Goal: Task Accomplishment & Management: Complete application form

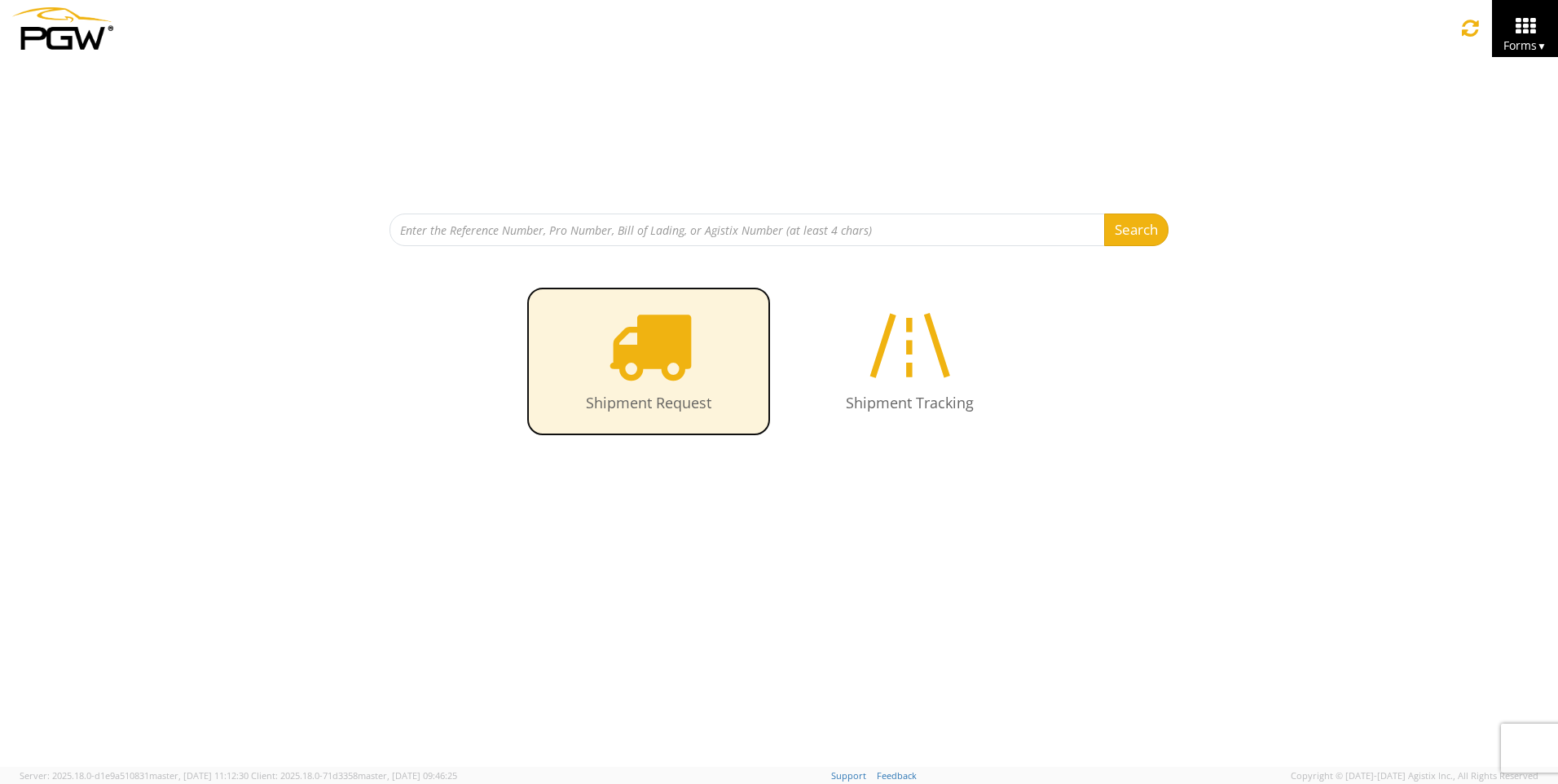
click at [662, 350] on icon at bounding box center [649, 345] width 84 height 84
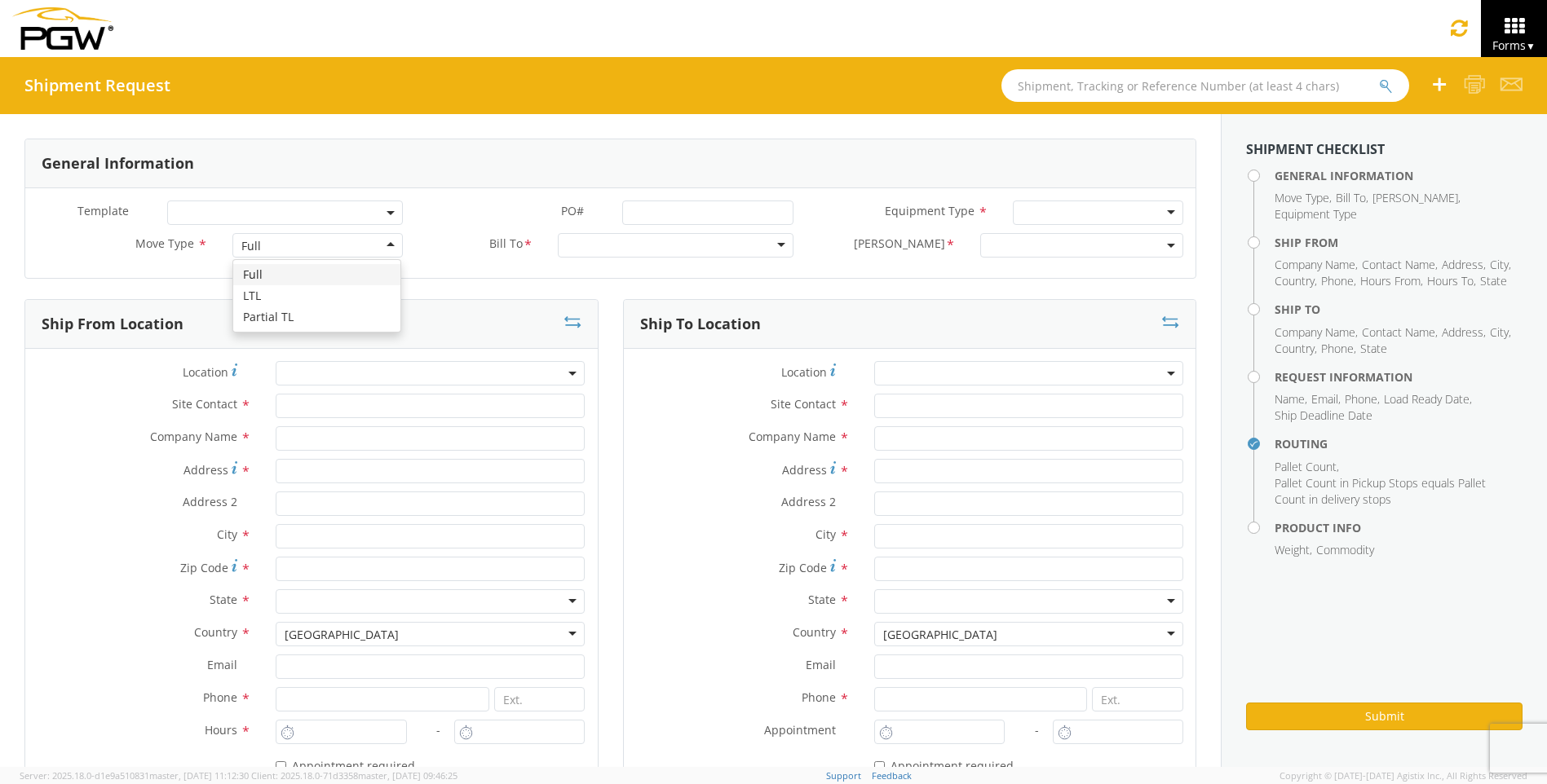
click at [374, 246] on div "Full" at bounding box center [317, 245] width 170 height 24
click at [667, 252] on div at bounding box center [675, 245] width 236 height 24
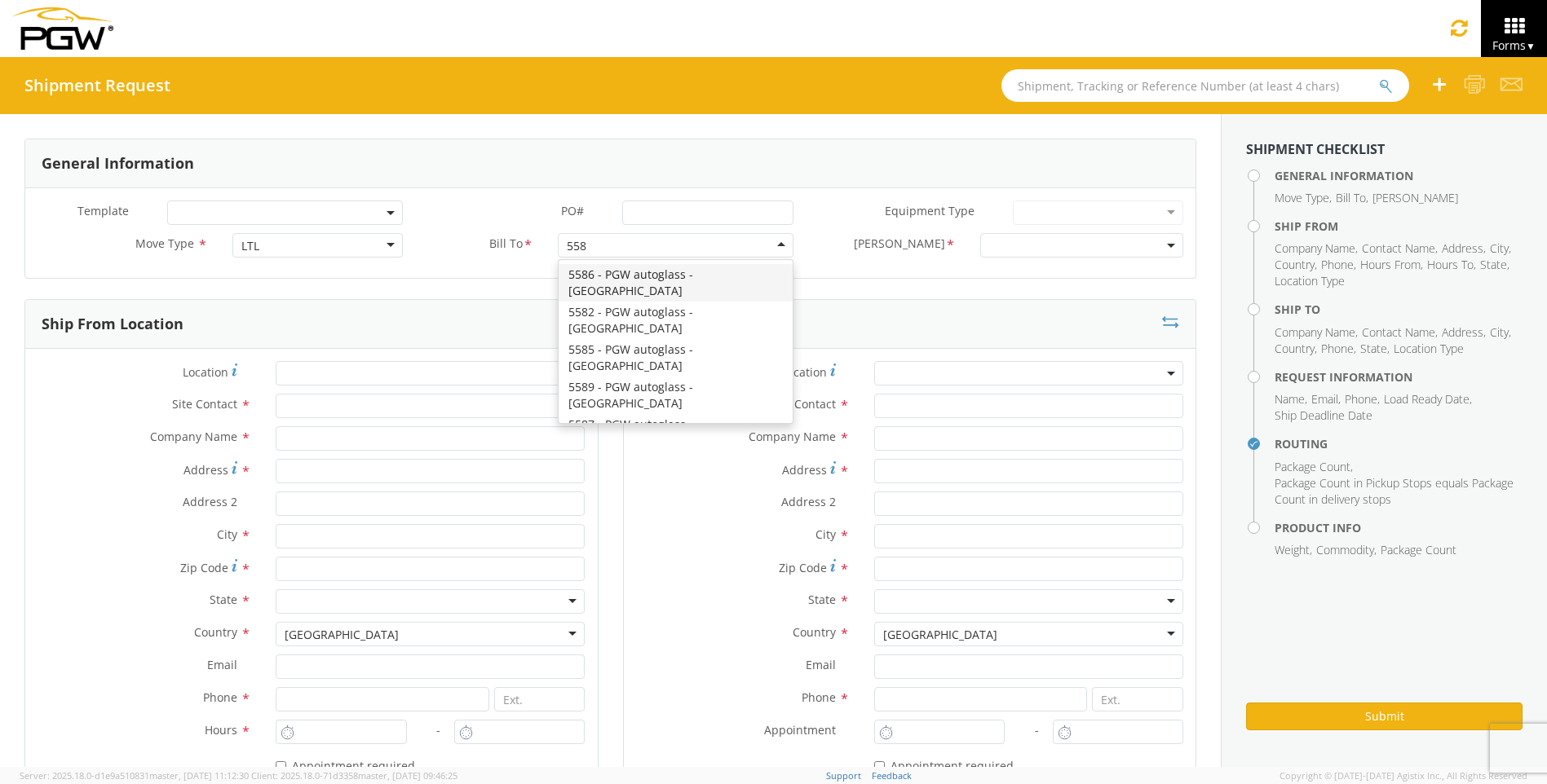
type input "5589"
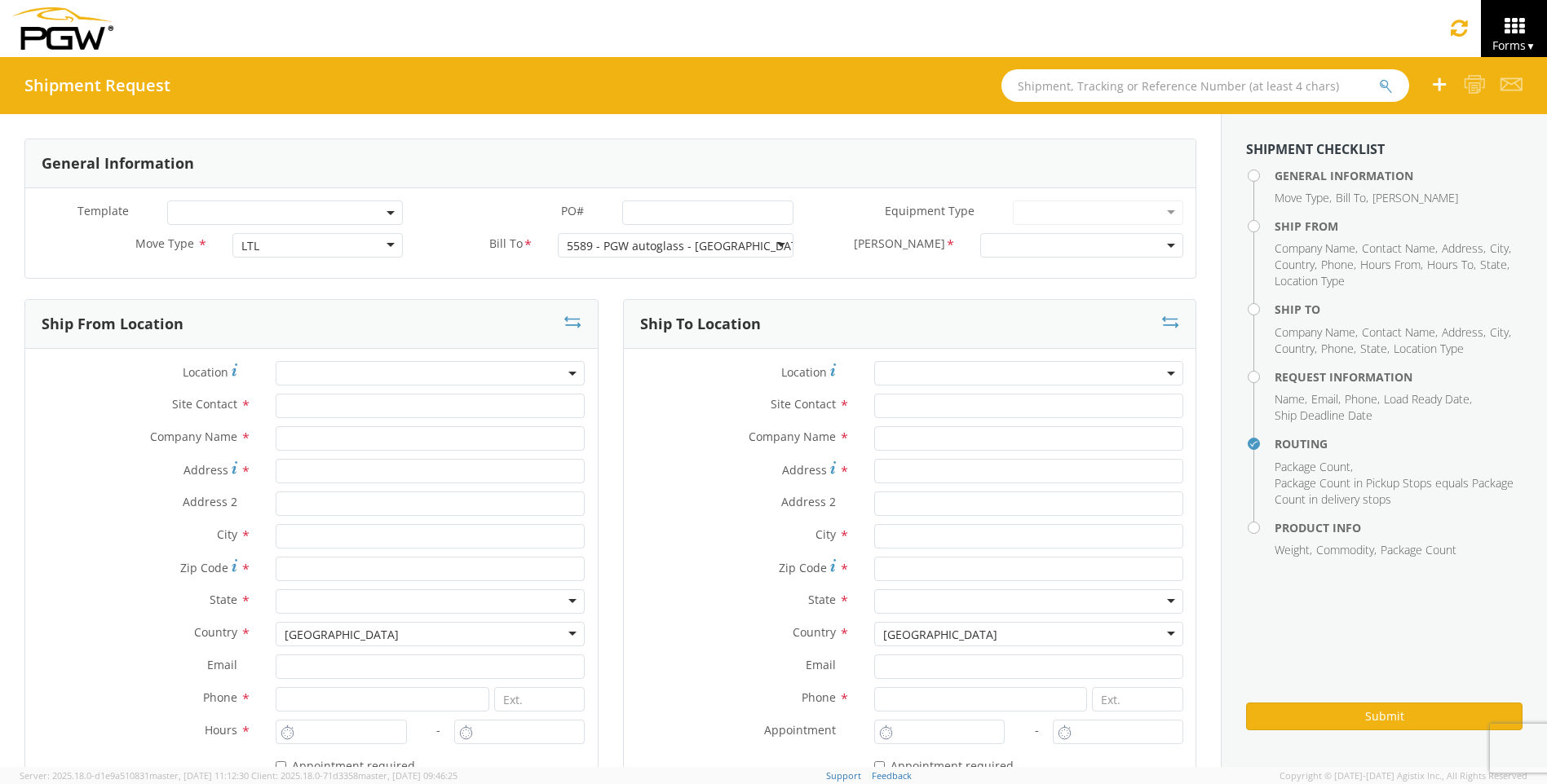
click at [1046, 242] on span at bounding box center [1081, 245] width 203 height 24
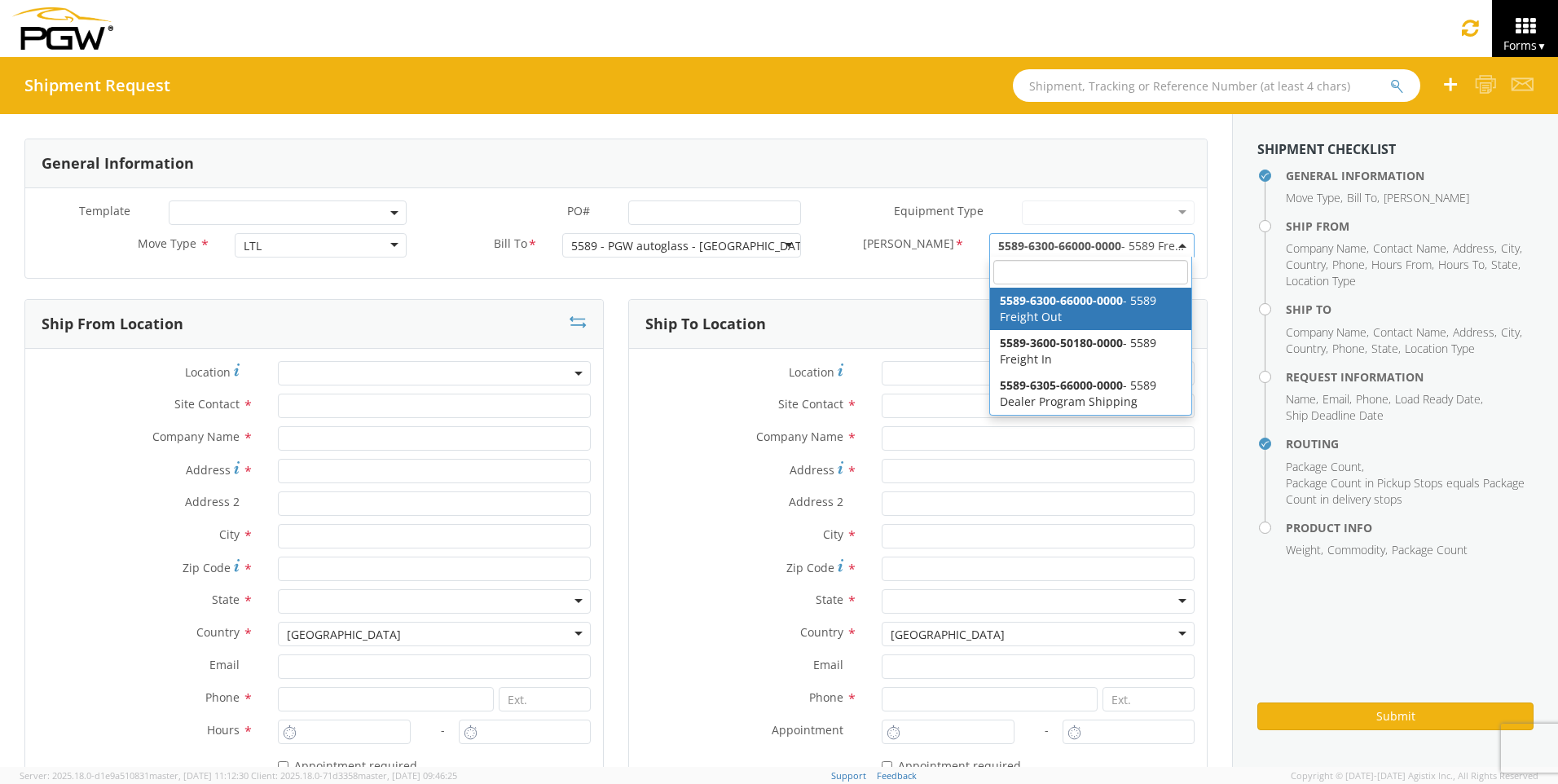
click at [1087, 247] on span "5589-6300-66000-0000" at bounding box center [1060, 246] width 123 height 15
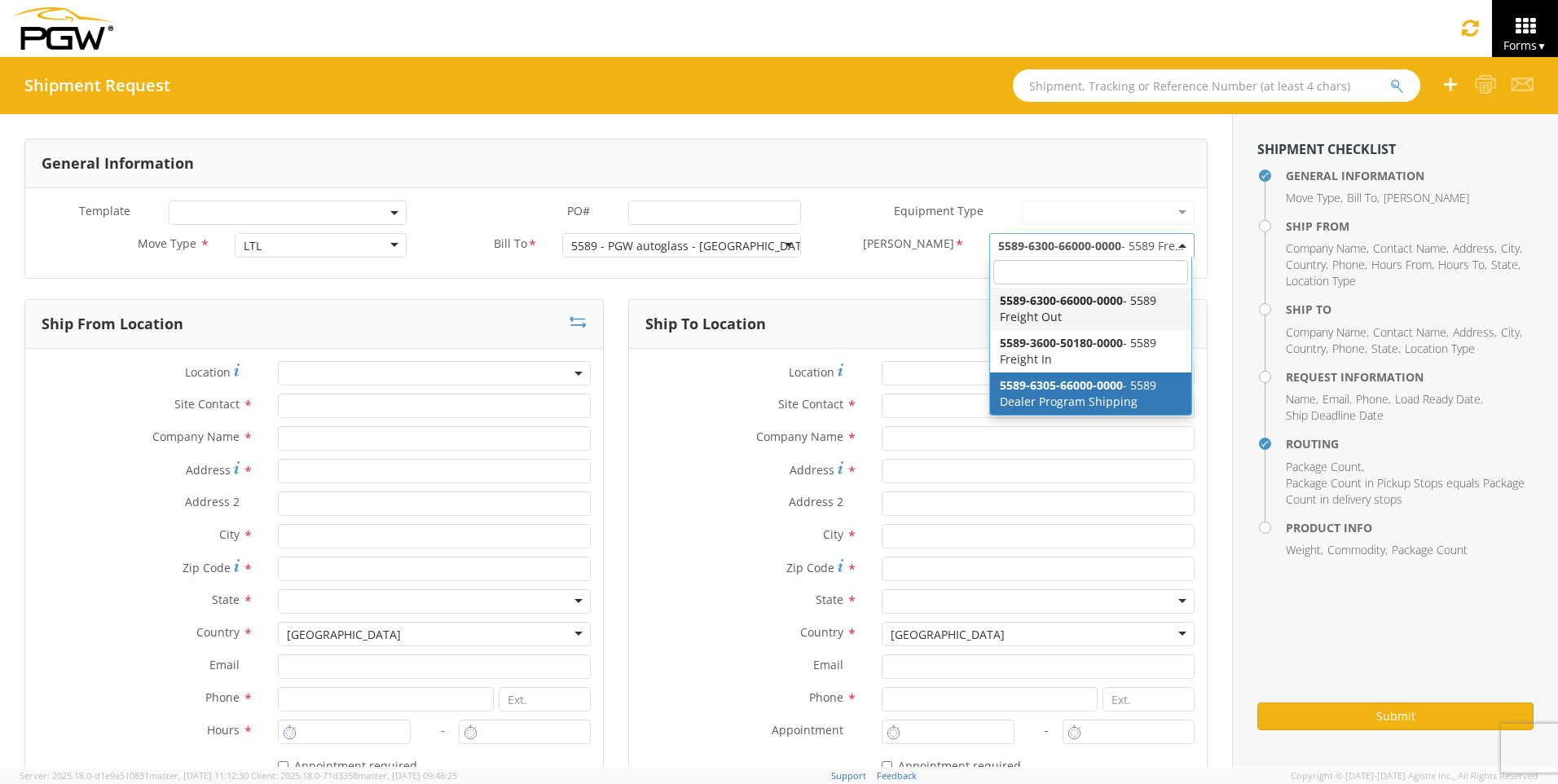
select select "5589-6305-66000-0000"
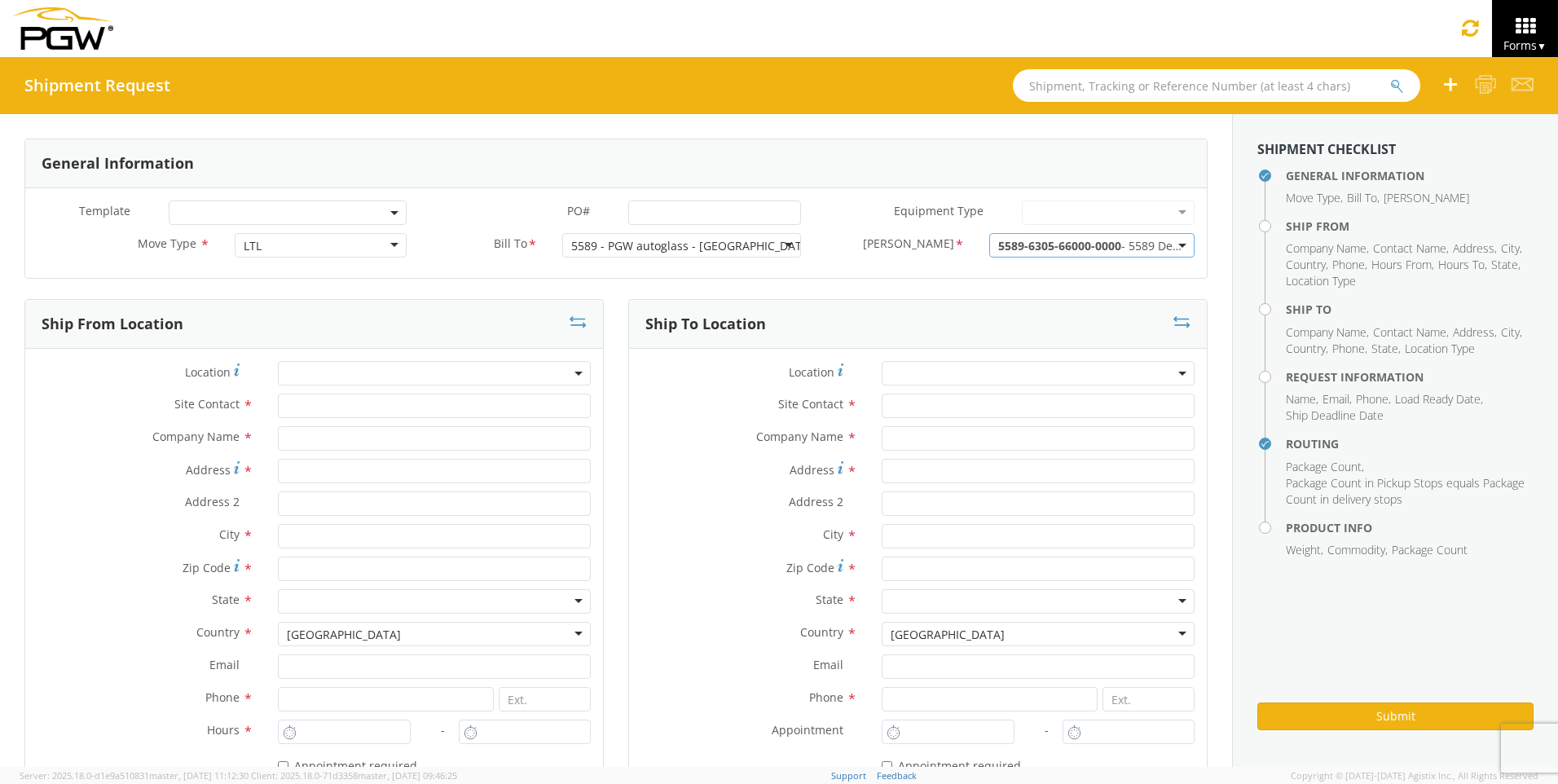
drag, startPoint x: 859, startPoint y: 228, endPoint x: 720, endPoint y: 291, distance: 152.6
click at [859, 227] on div "Equipment Type * 28’ Box Van 53’ Dry Van Dropdeck (van) Flatbed Lowboy (flatbed)" at bounding box center [1010, 216] width 393 height 33
click at [355, 364] on span at bounding box center [434, 373] width 313 height 24
click at [351, 396] on input "search" at bounding box center [432, 400] width 301 height 24
type input "5589"
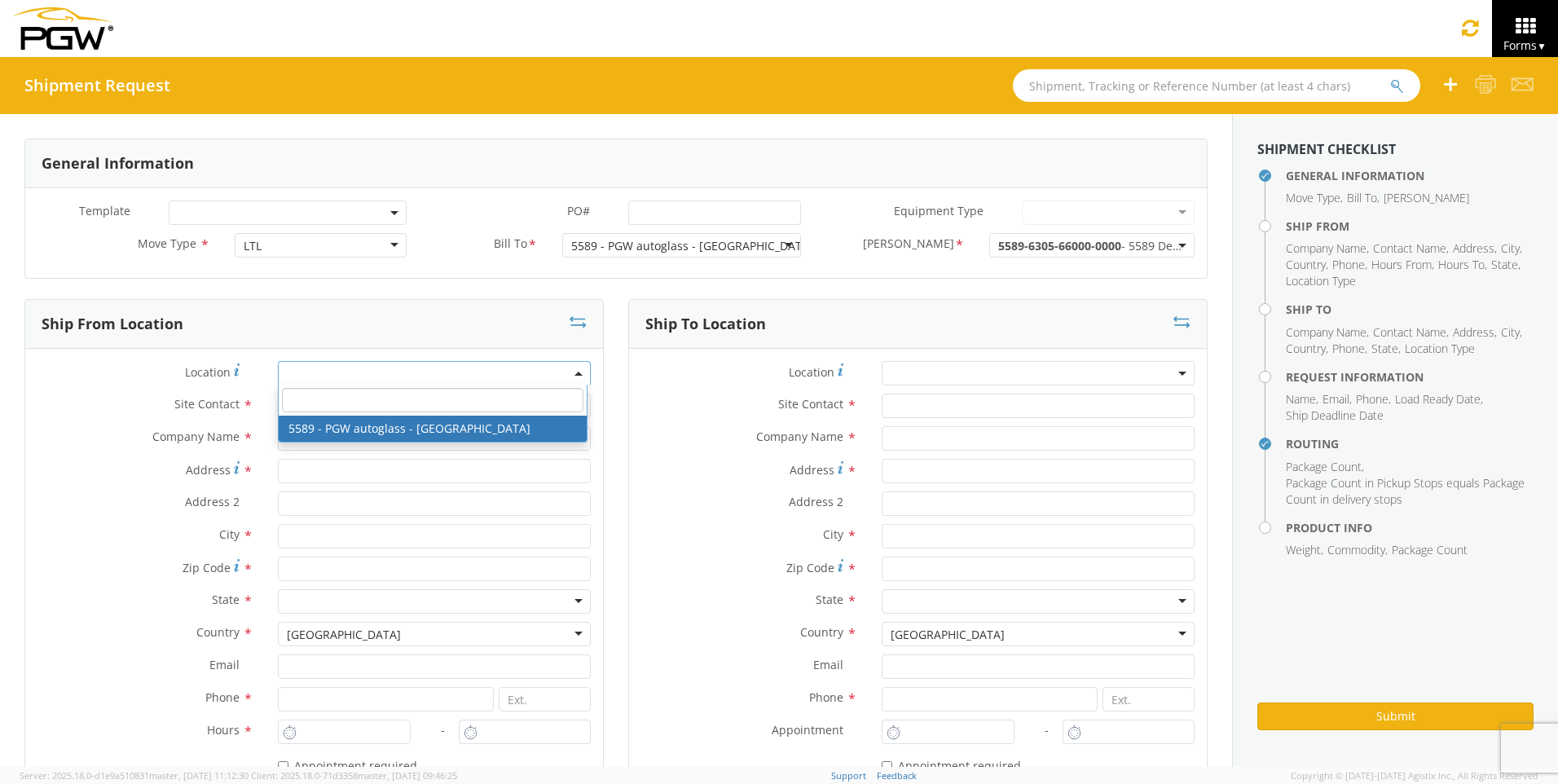
type input "5589 Branch Manager"
type input "5589 - PGW autoglass - [GEOGRAPHIC_DATA]"
type input "[STREET_ADDRESS]"
type input "[PERSON_NAME]"
type input "52806"
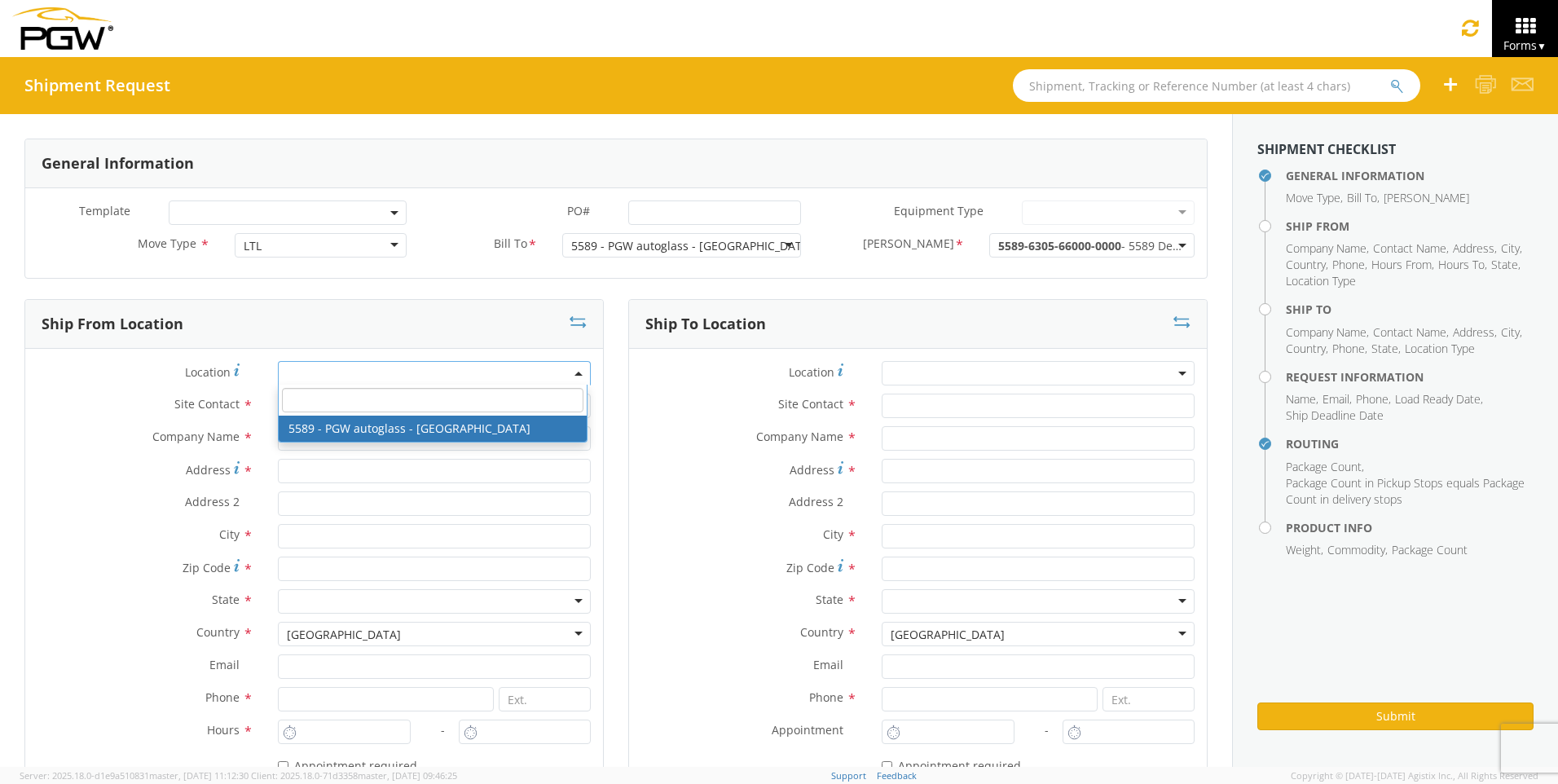
type input "[EMAIL_ADDRESS][DOMAIN_NAME]"
type input "[PHONE_NUMBER]"
type input "8:00 AM"
type input "3:00 PM"
select select "28393"
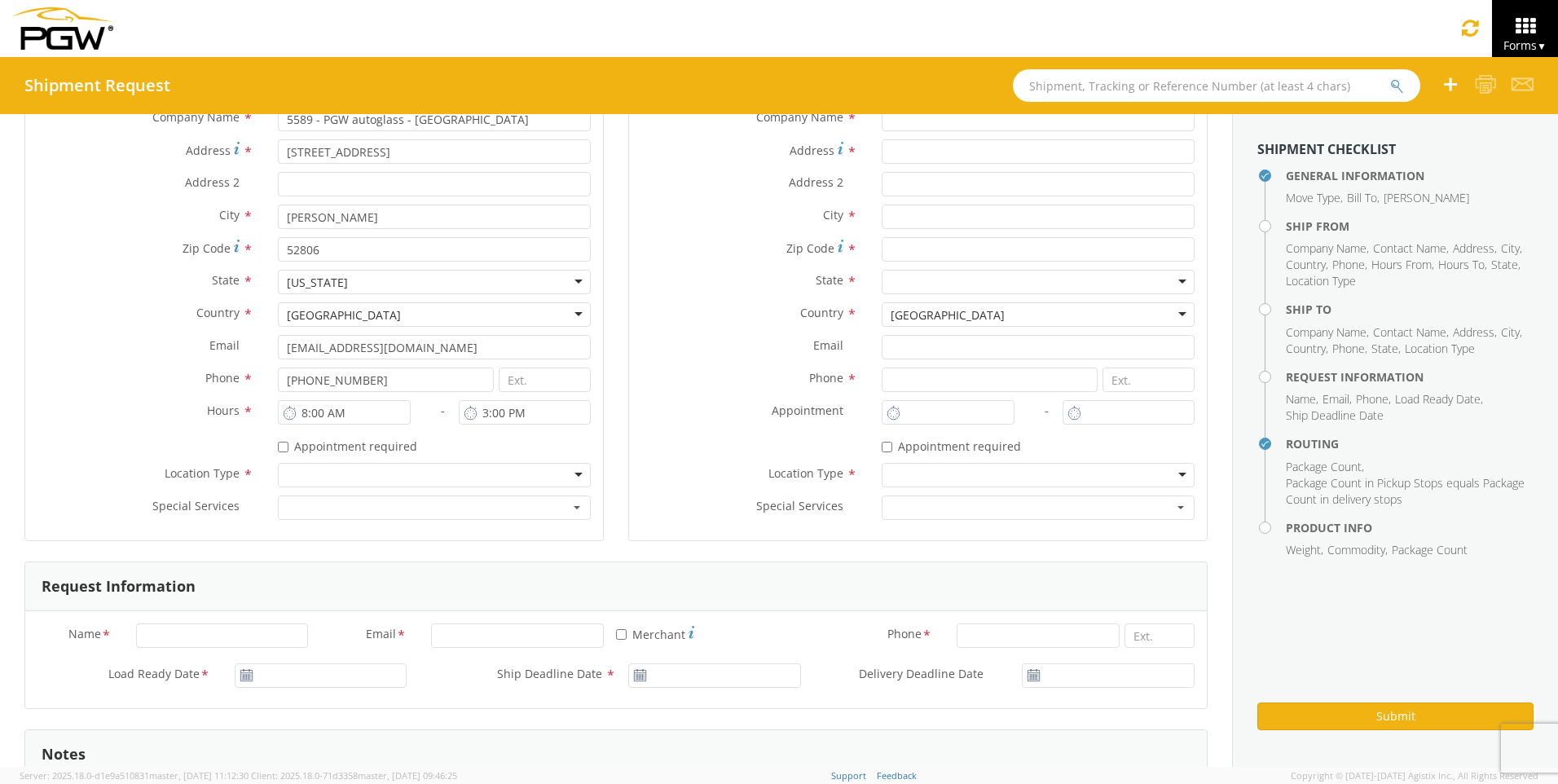
scroll to position [326, 0]
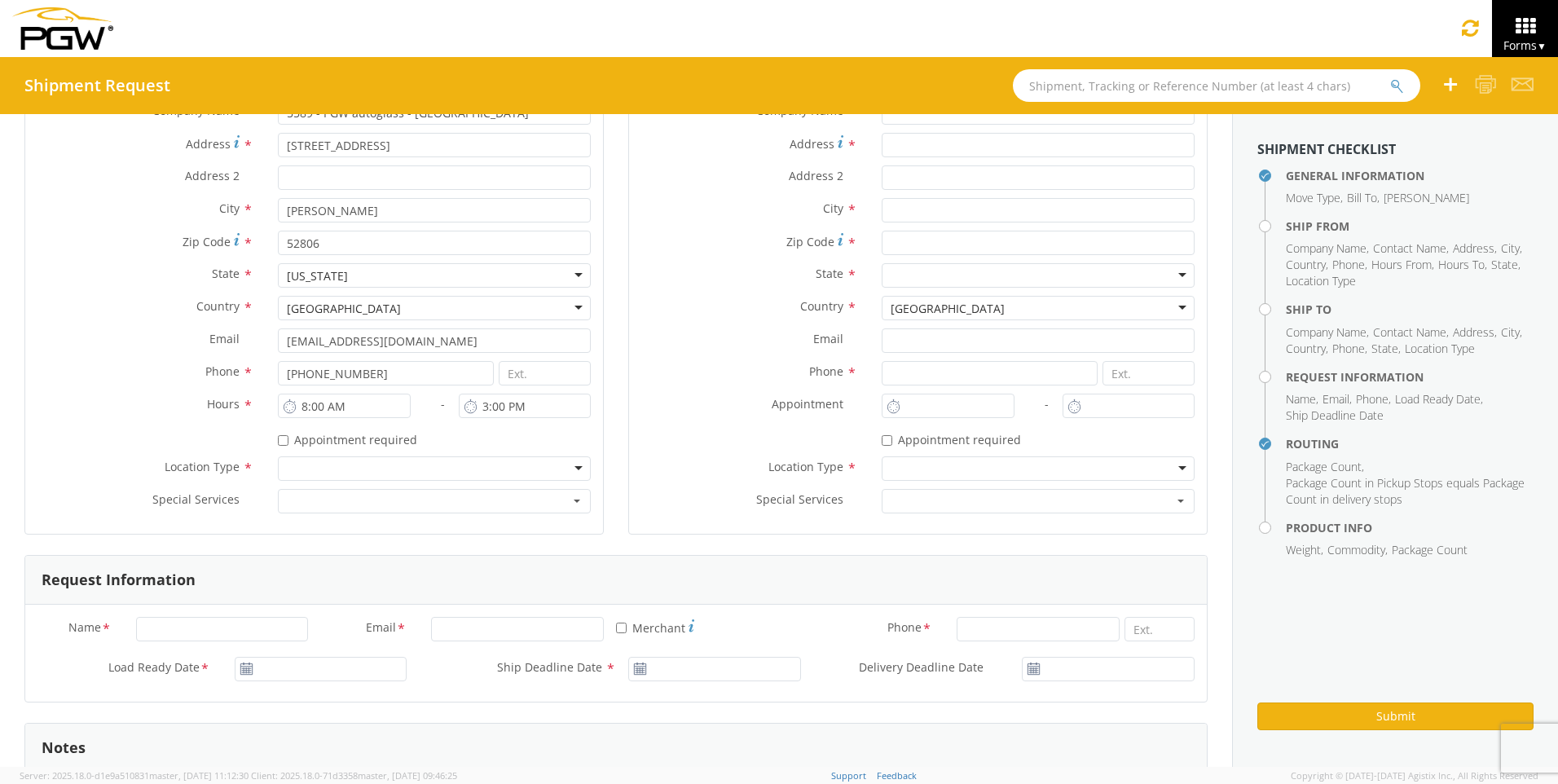
click at [377, 474] on div at bounding box center [434, 468] width 313 height 24
click at [389, 468] on div "Business No Loading Dock" at bounding box center [358, 469] width 143 height 16
click at [389, 507] on span "Lift Gate" at bounding box center [428, 502] width 281 height 16
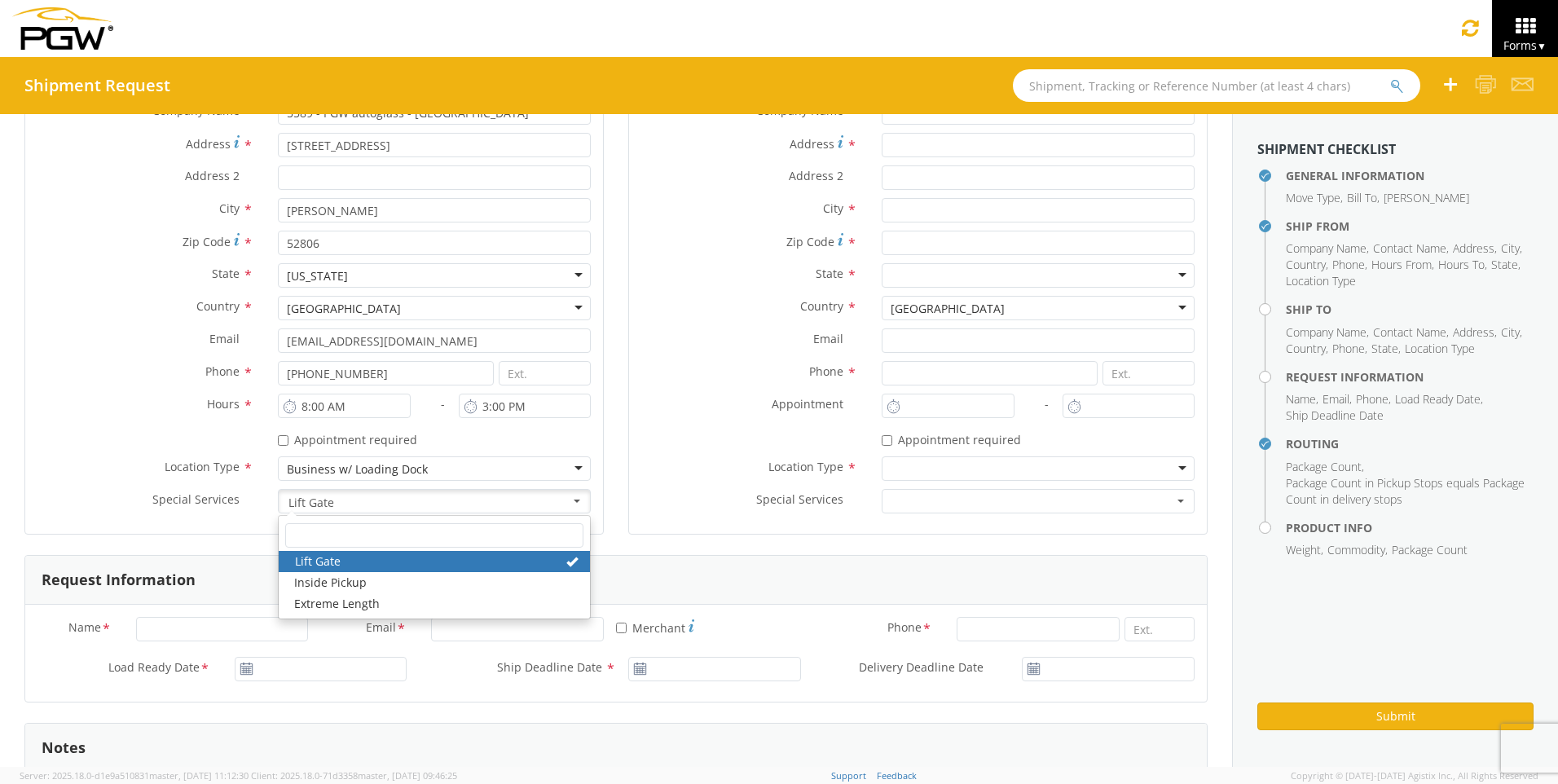
click at [340, 561] on link "Lift Gate" at bounding box center [434, 561] width 311 height 21
click at [315, 559] on link "Lift Gate" at bounding box center [434, 561] width 311 height 21
click at [483, 558] on link "Lift Gate" at bounding box center [434, 561] width 311 height 21
drag, startPoint x: 835, startPoint y: 280, endPoint x: 818, endPoint y: 278, distance: 17.1
click at [833, 280] on label "State *" at bounding box center [749, 273] width 241 height 21
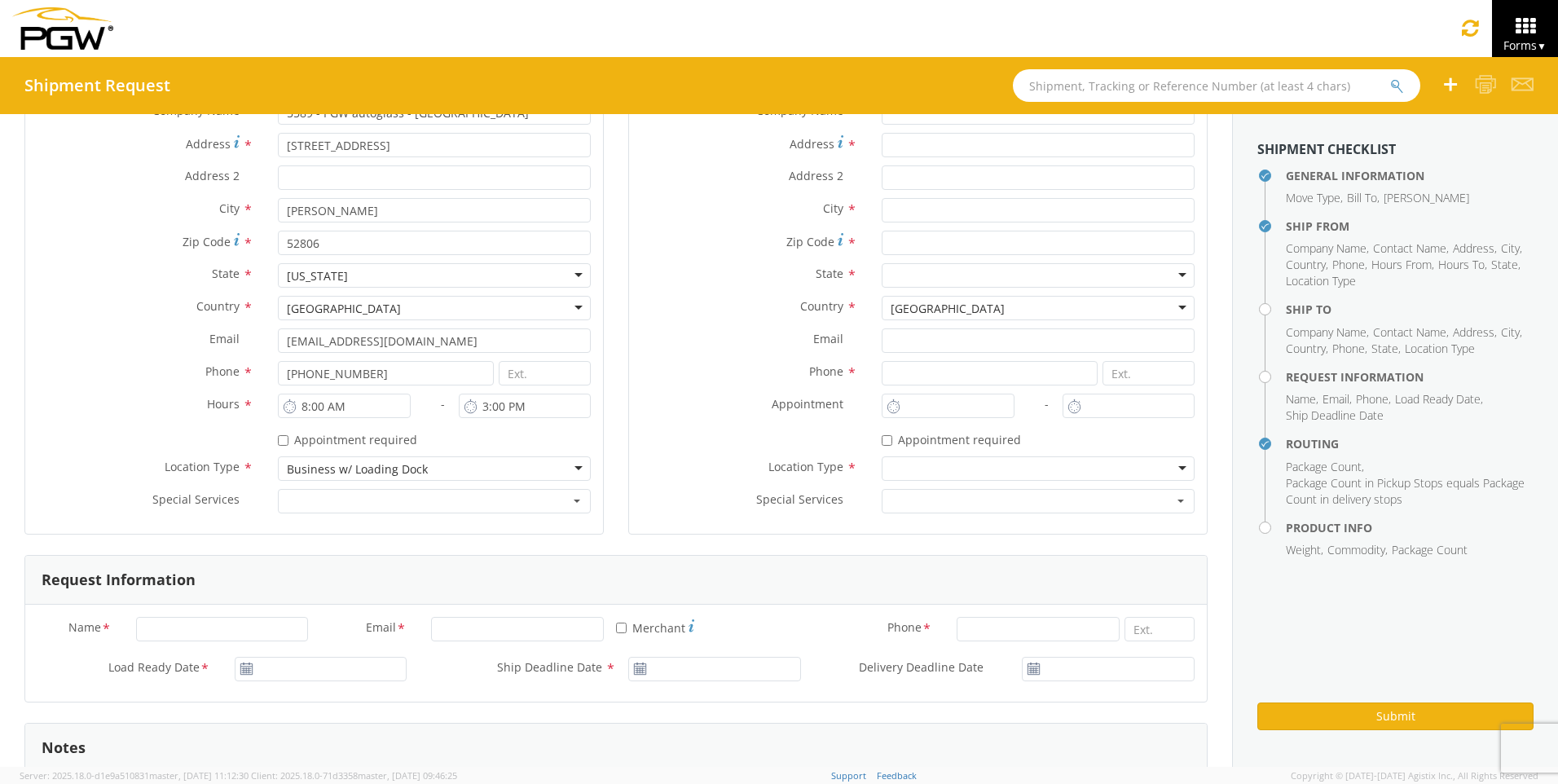
click at [693, 291] on div "State * [US_STATE] [US_STATE] [US_STATE] [US_STATE] Armed Forces Americas Armed…" at bounding box center [917, 279] width 578 height 33
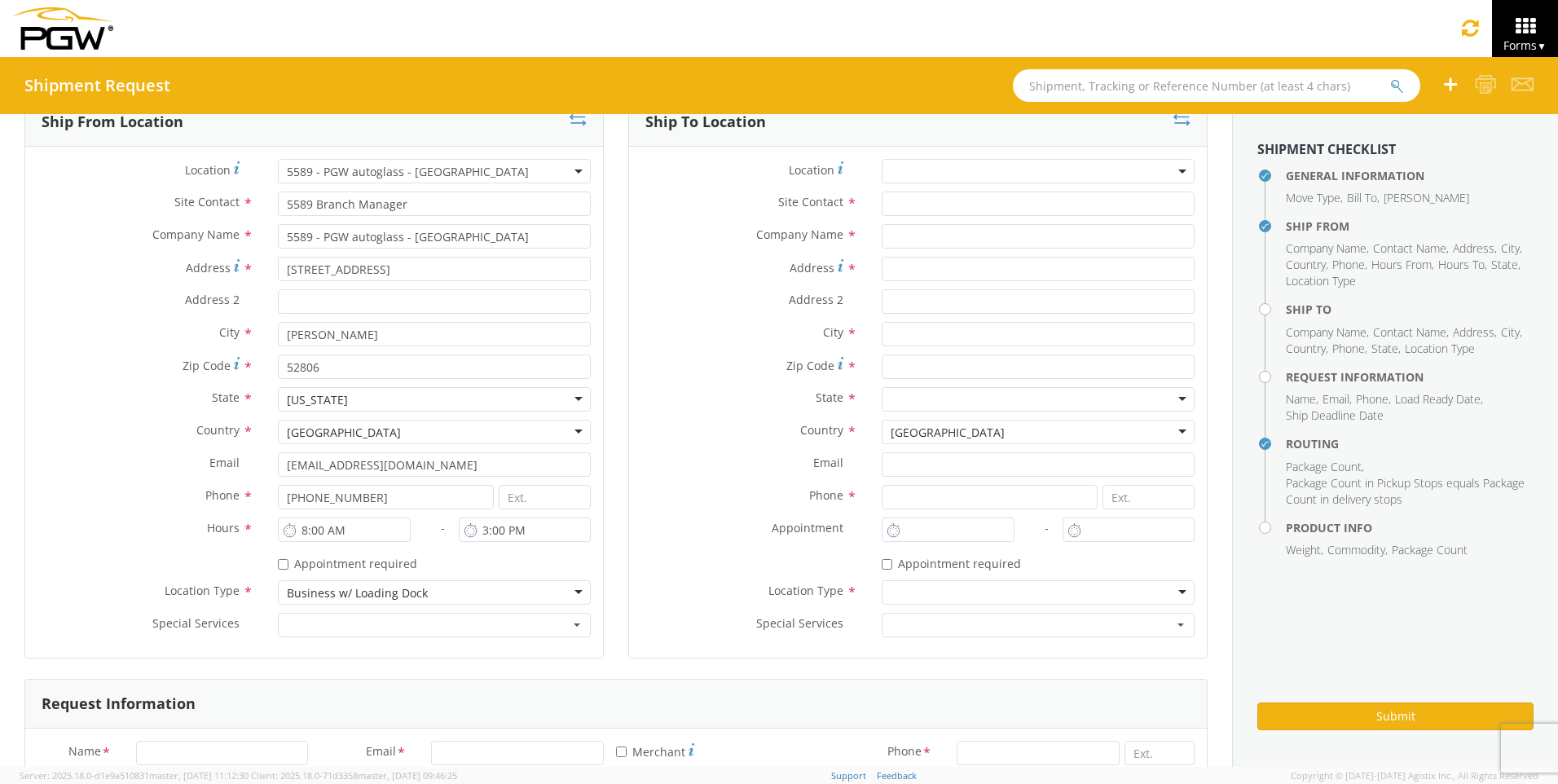
scroll to position [163, 0]
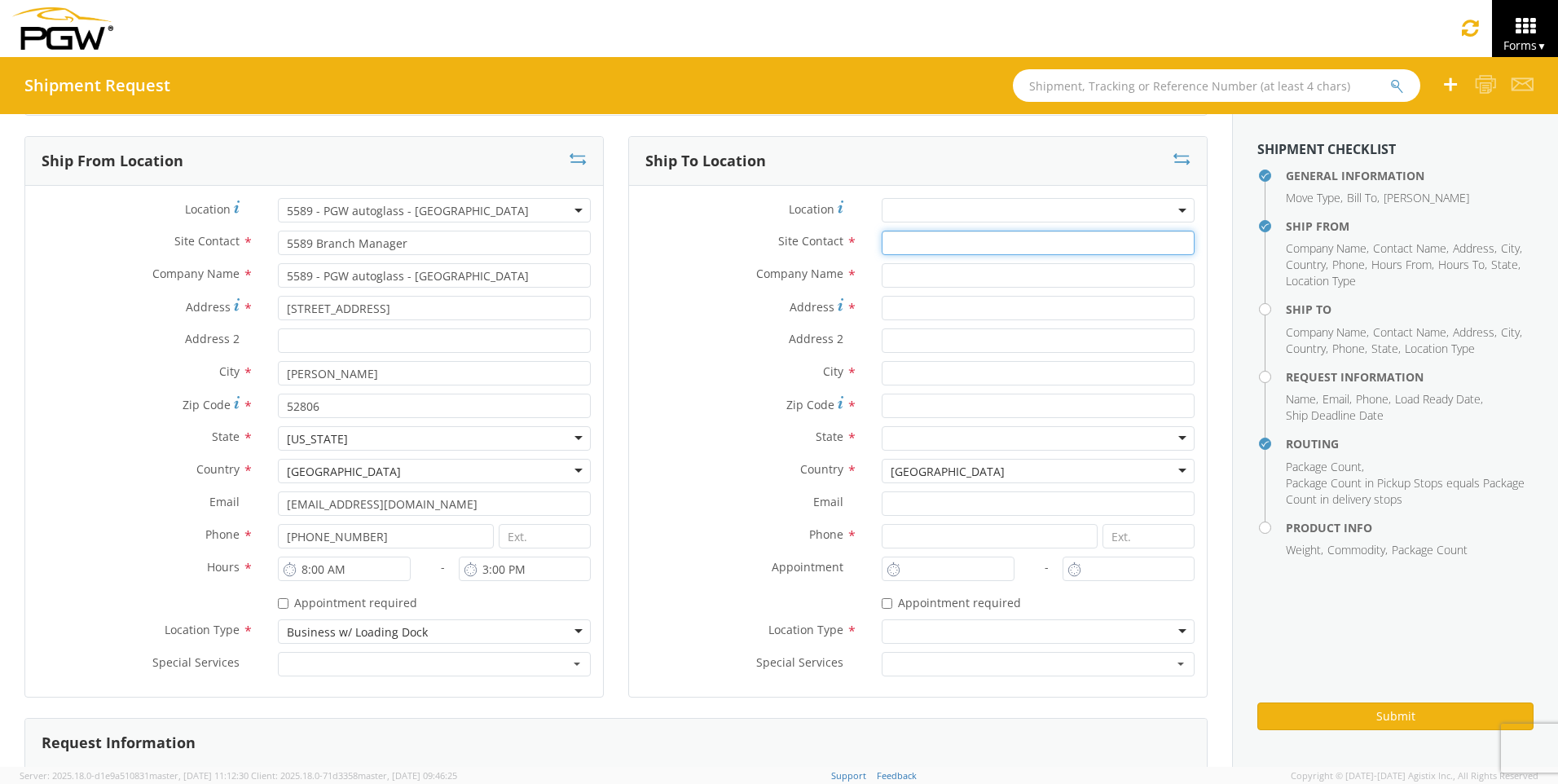
click at [921, 253] on input "text" at bounding box center [1038, 242] width 313 height 24
type input "PARTS MANAGER"
type input "[PERSON_NAME] AUTO MALL"
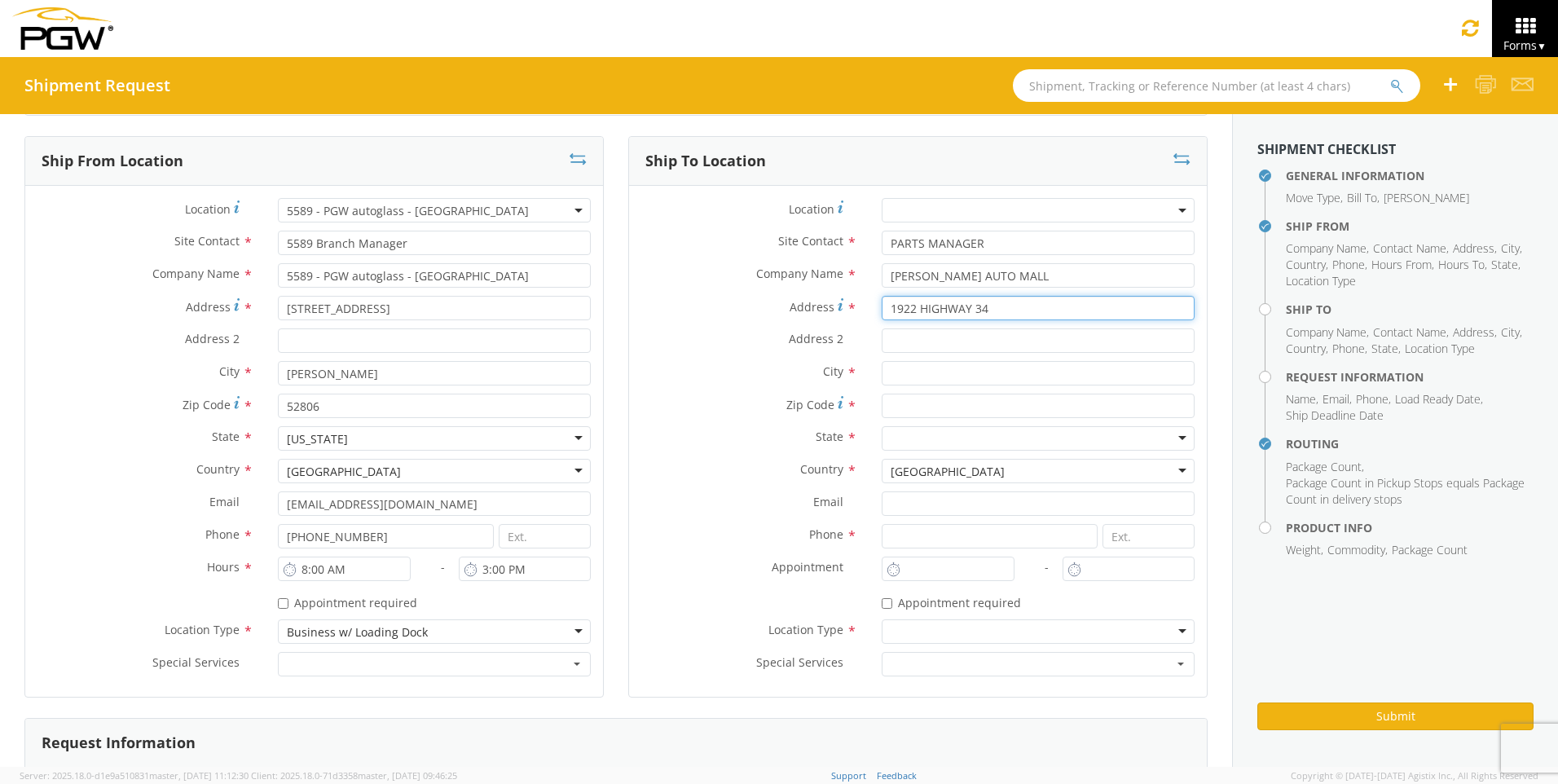
type input "1922 HIGHWAY 34"
click at [889, 378] on input "text" at bounding box center [1038, 373] width 313 height 24
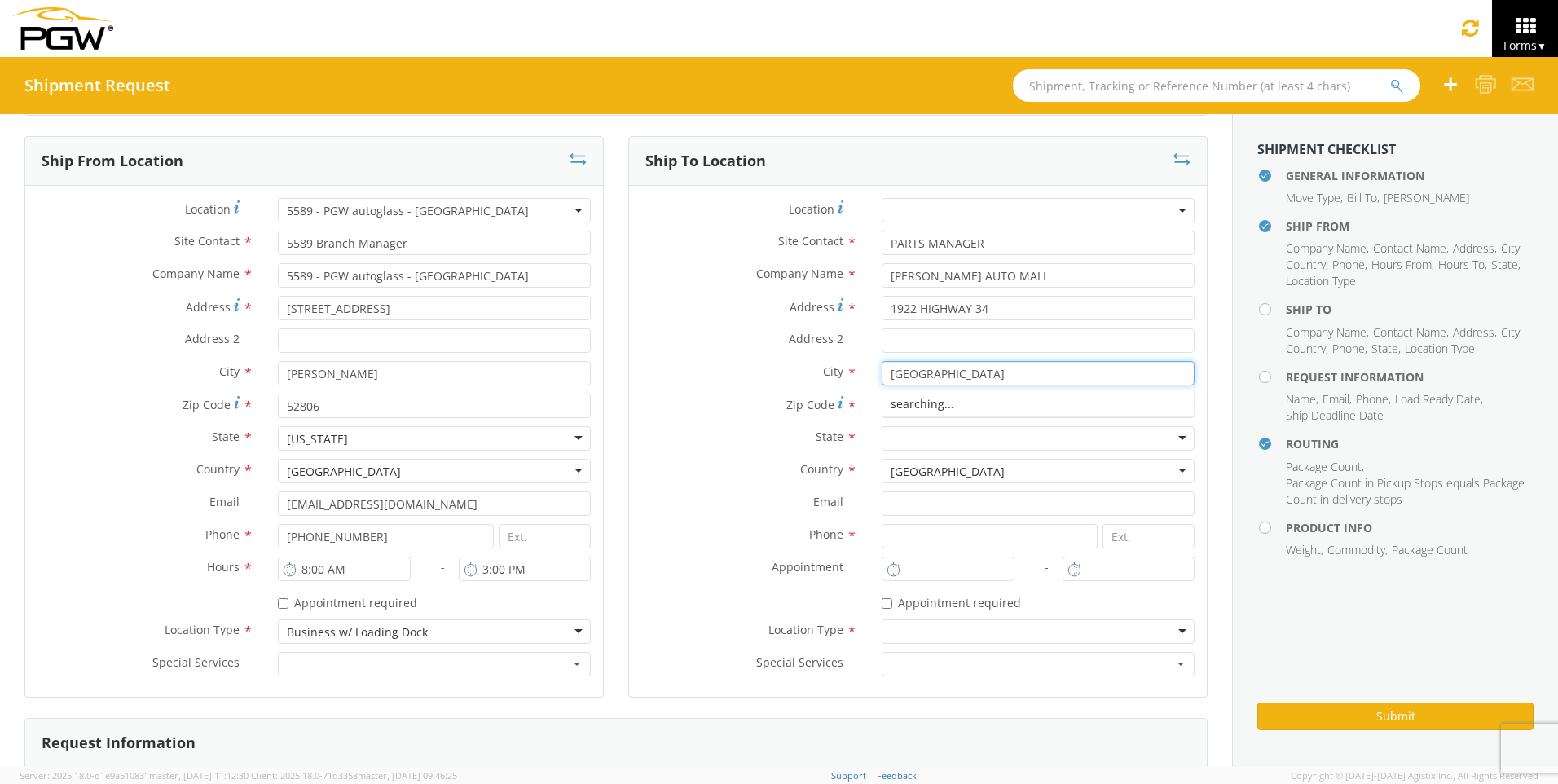
type input "[GEOGRAPHIC_DATA]"
type input "52556"
type input "[US_STATE]"
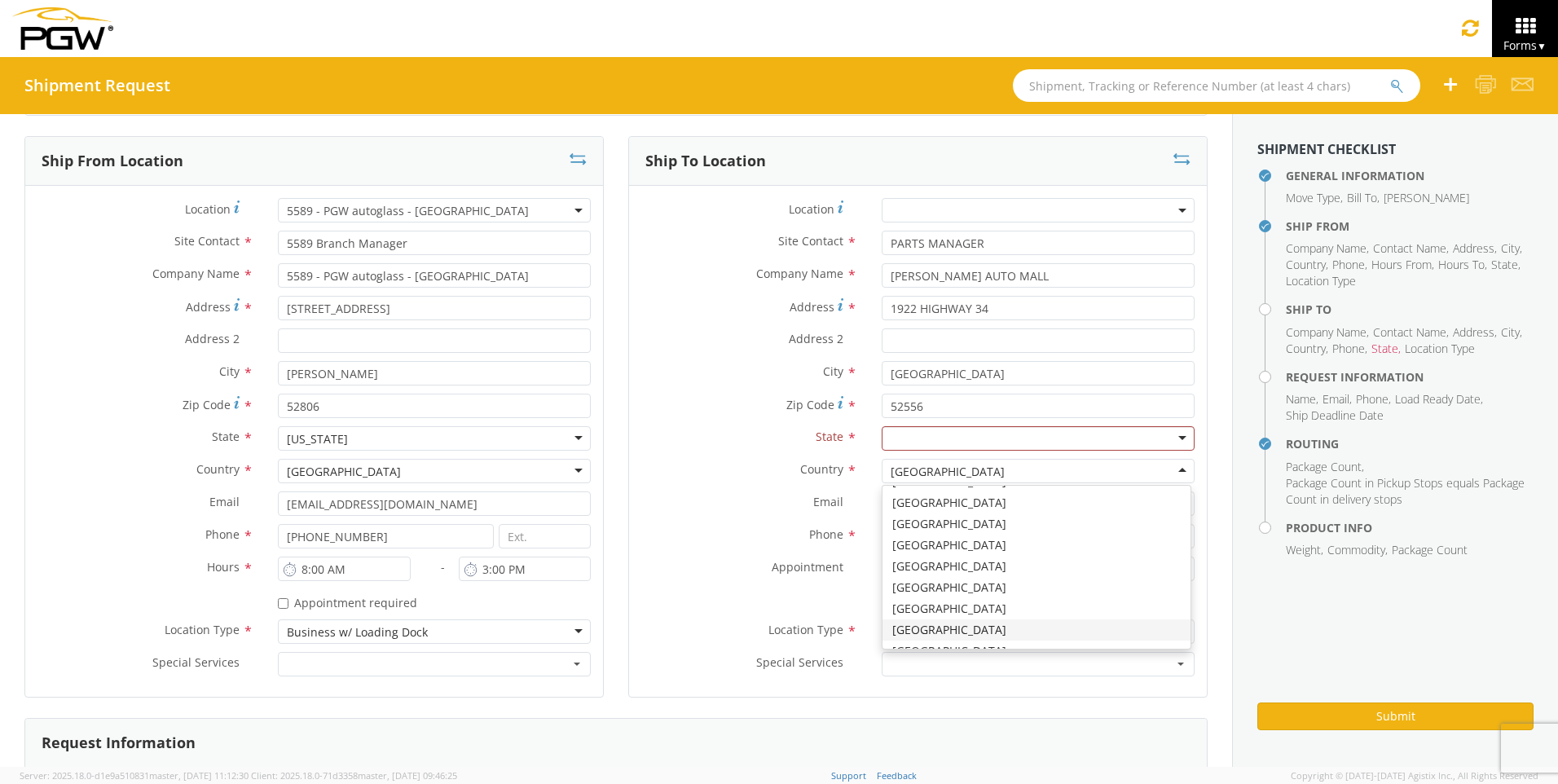
click at [899, 435] on div at bounding box center [1038, 438] width 313 height 24
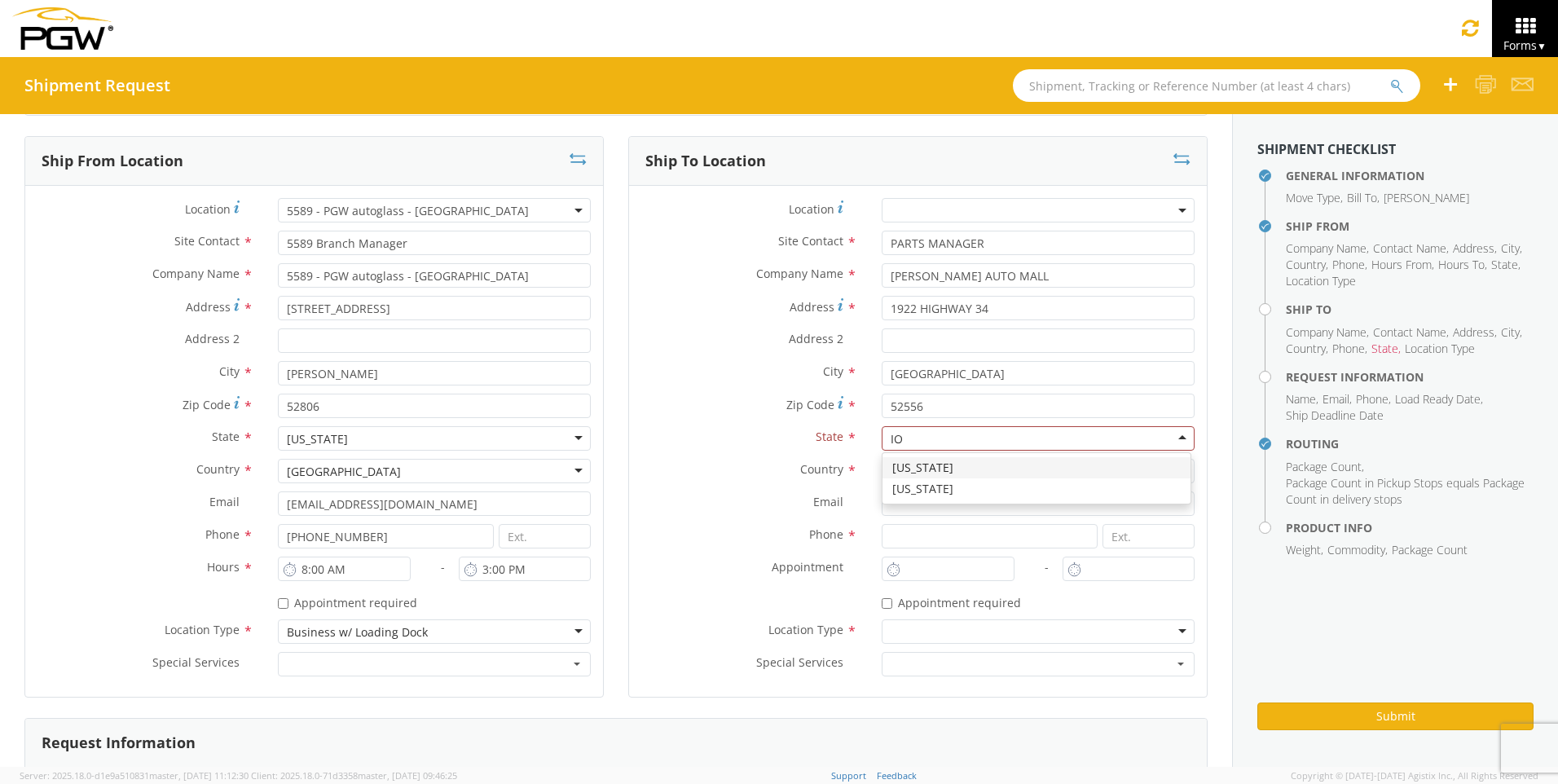
type input "IOW"
click at [724, 491] on div "Country * [GEOGRAPHIC_DATA] [GEOGRAPHIC_DATA] [GEOGRAPHIC_DATA] [GEOGRAPHIC_DAT…" at bounding box center [917, 475] width 578 height 33
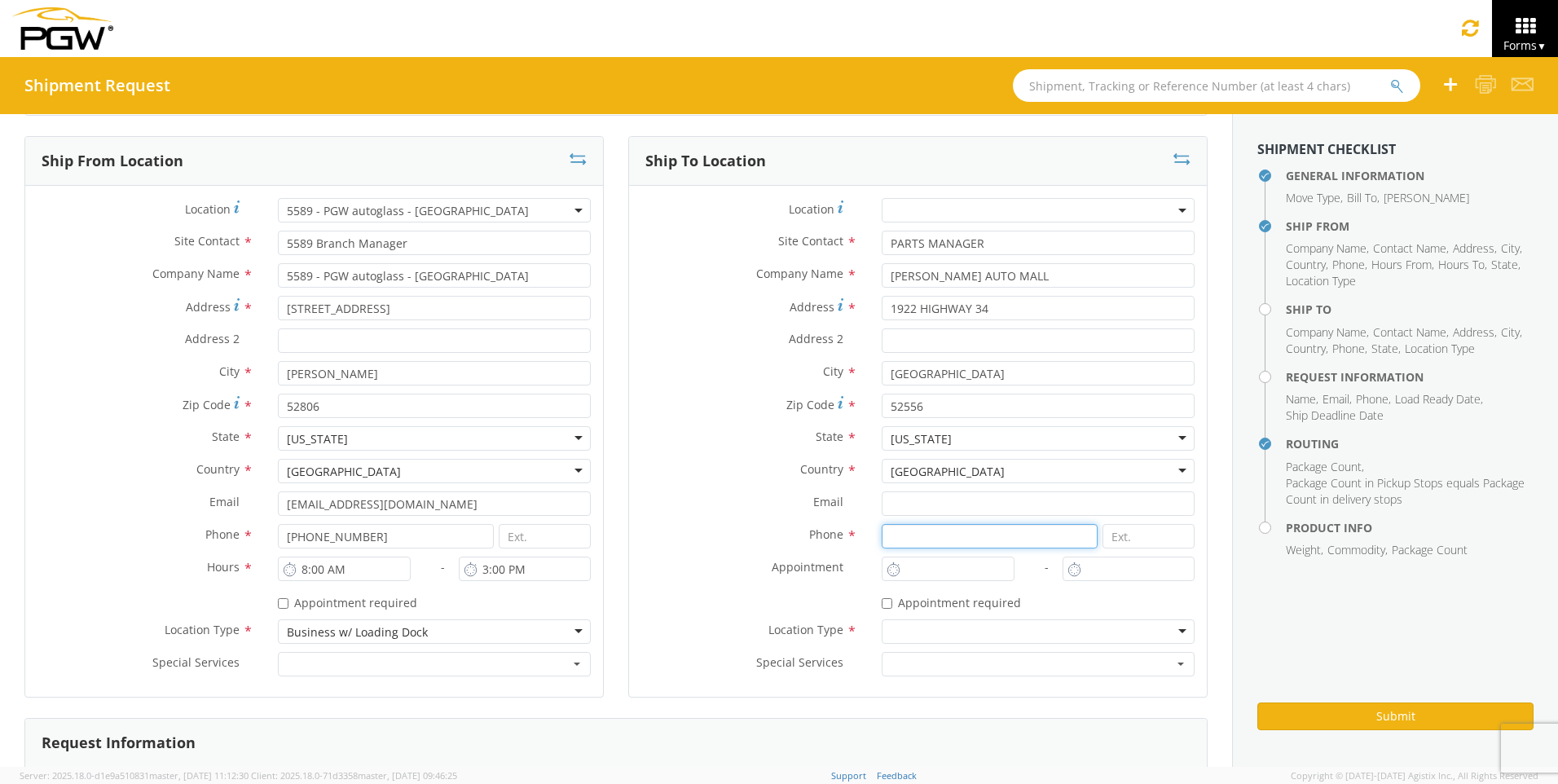
click at [898, 539] on input at bounding box center [990, 536] width 216 height 24
type input "5411472312"
click at [768, 438] on label "State *" at bounding box center [749, 436] width 241 height 21
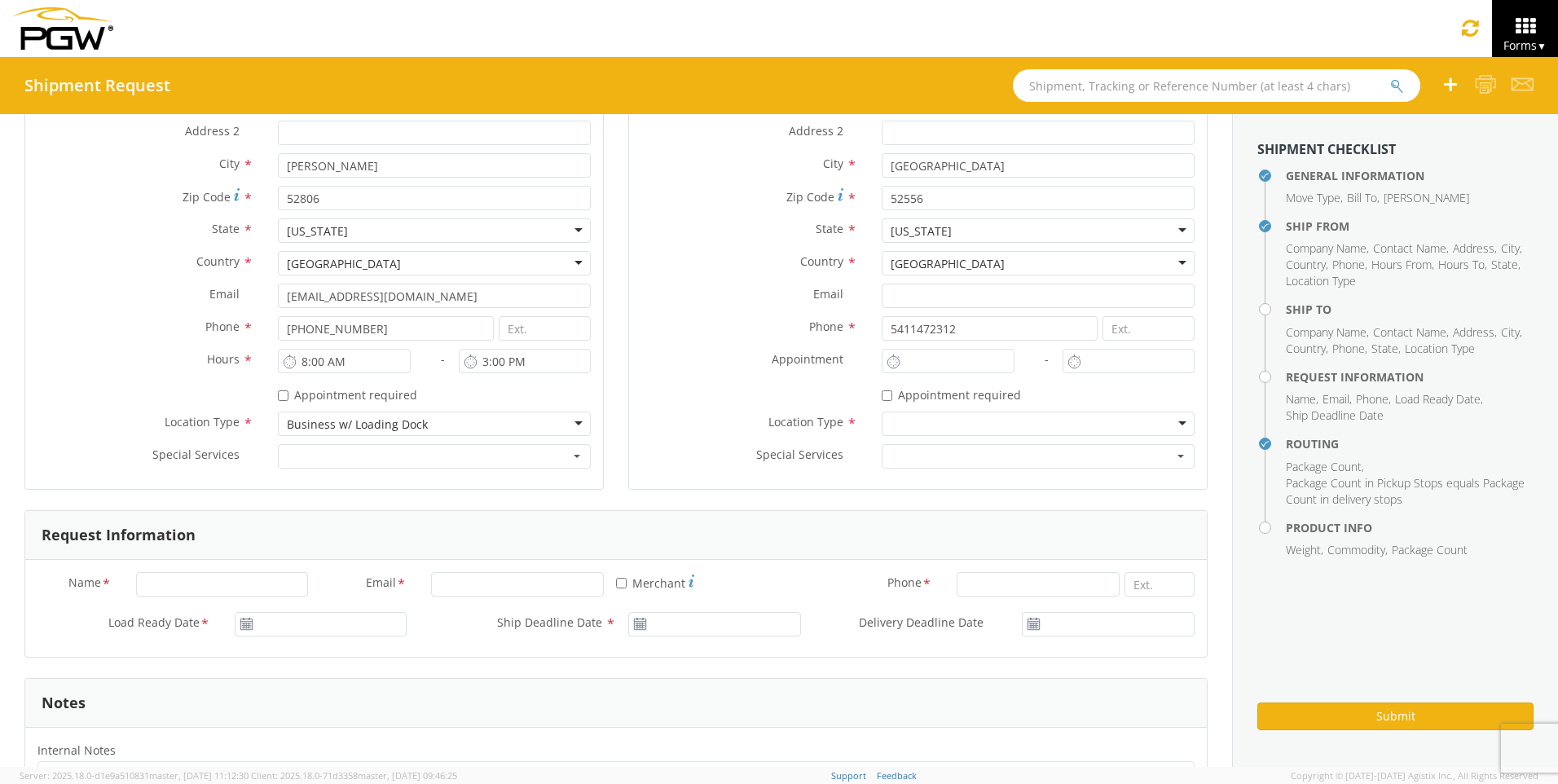
scroll to position [408, 0]
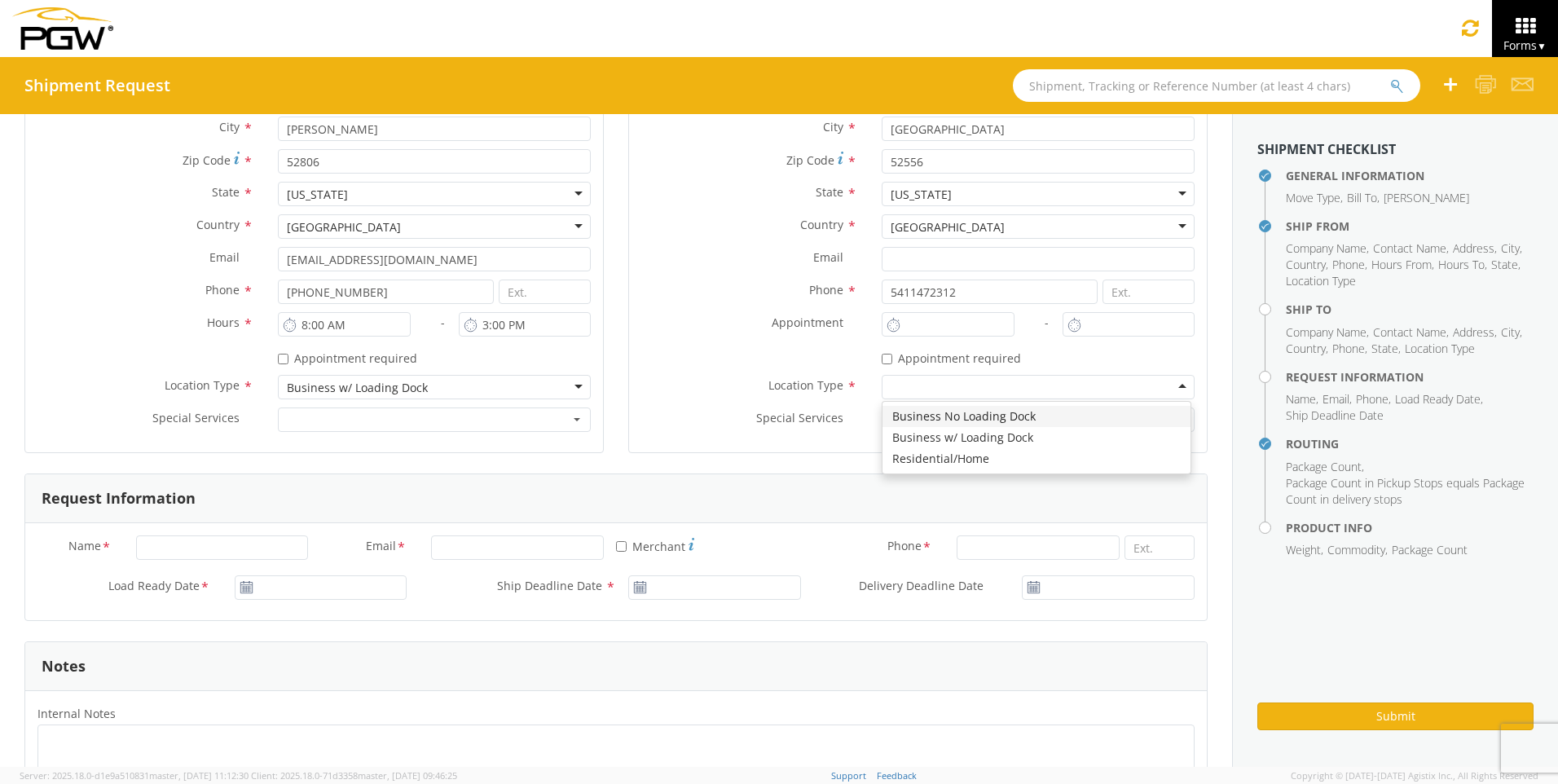
click at [882, 387] on div at bounding box center [1038, 387] width 313 height 24
click at [919, 421] on span "Lift Gate" at bounding box center [1032, 421] width 281 height 16
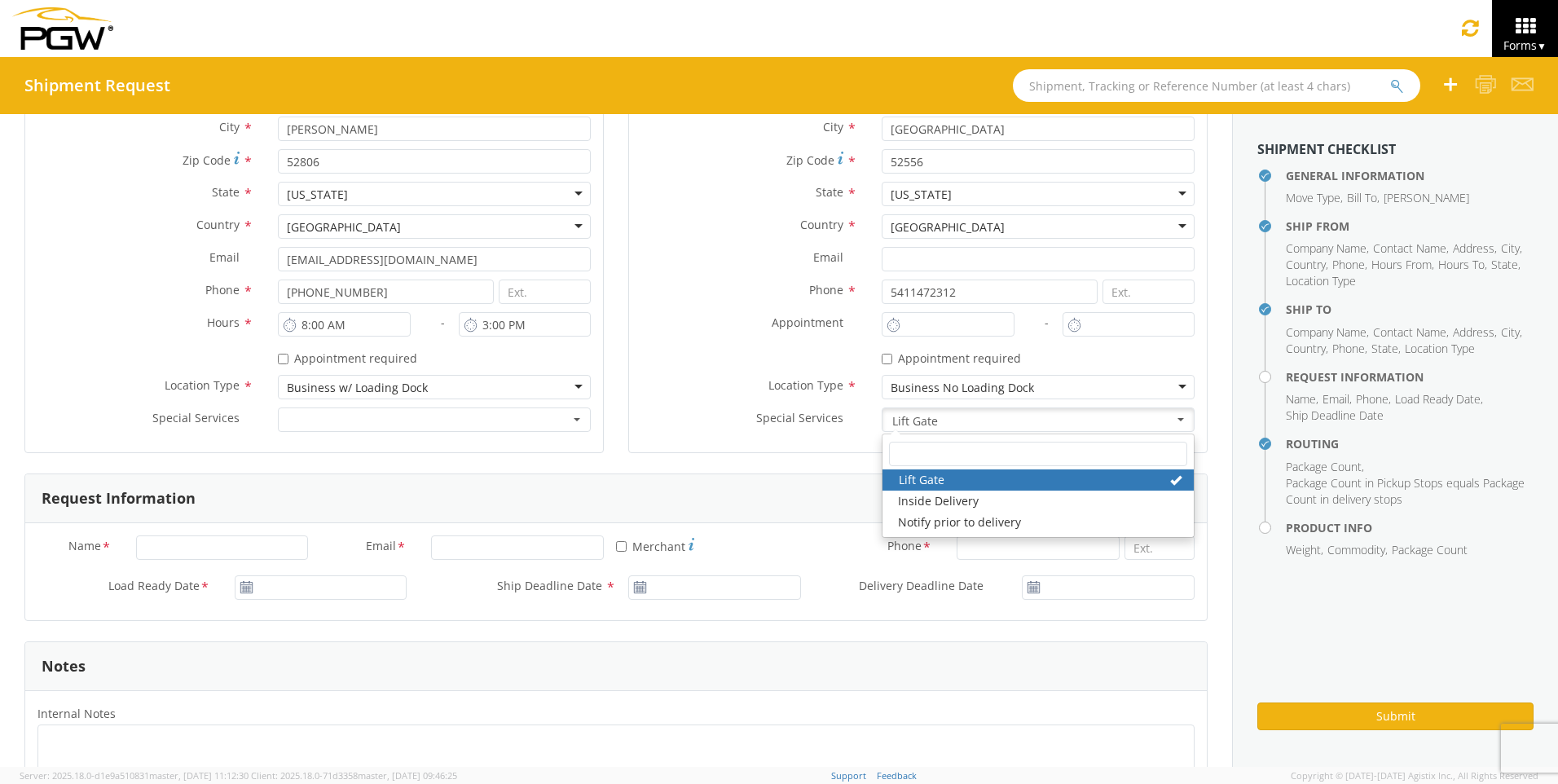
click at [910, 476] on link "Lift Gate" at bounding box center [1038, 480] width 311 height 21
click at [709, 326] on label "Appointment *" at bounding box center [749, 322] width 241 height 21
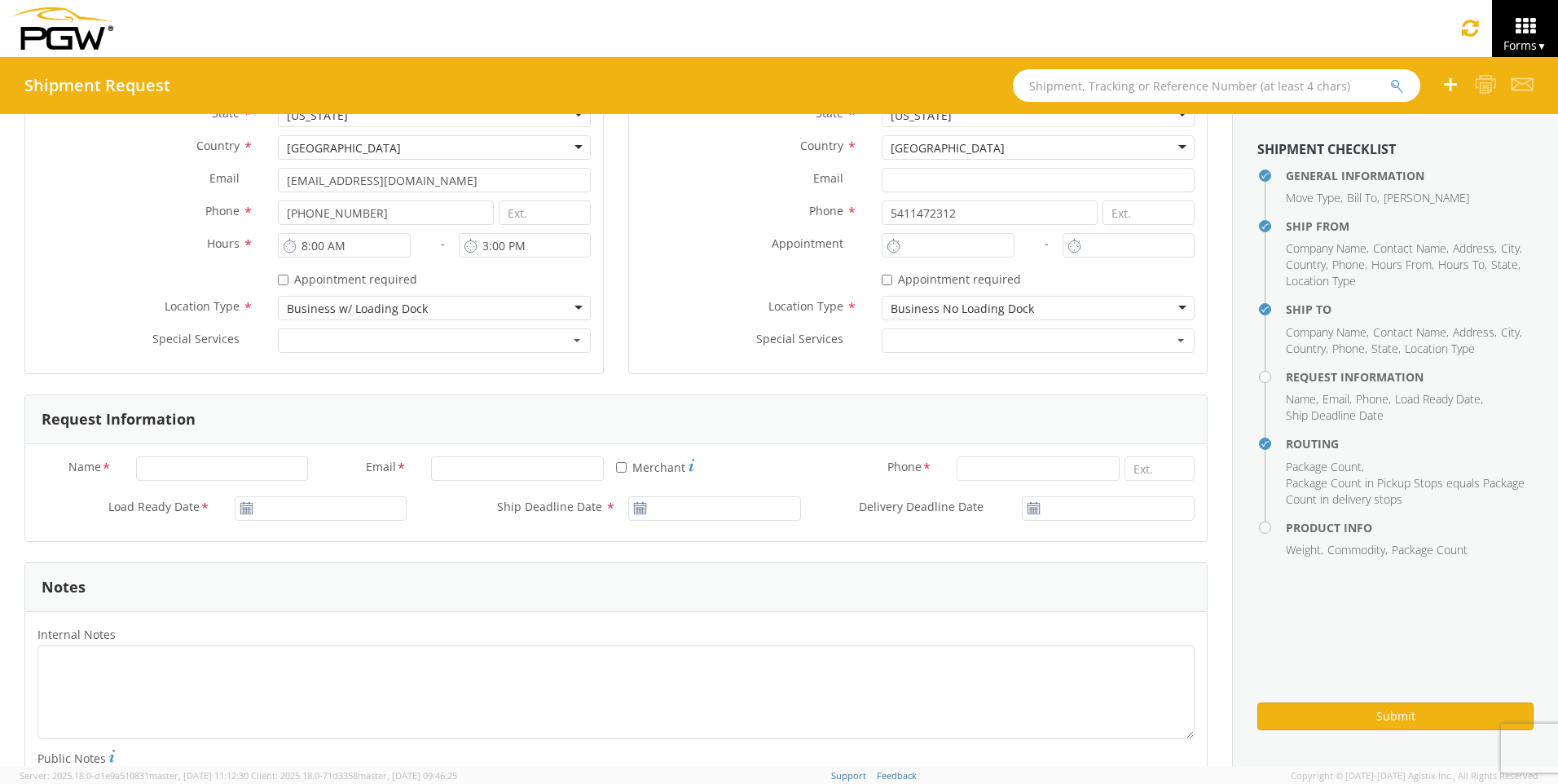
scroll to position [570, 0]
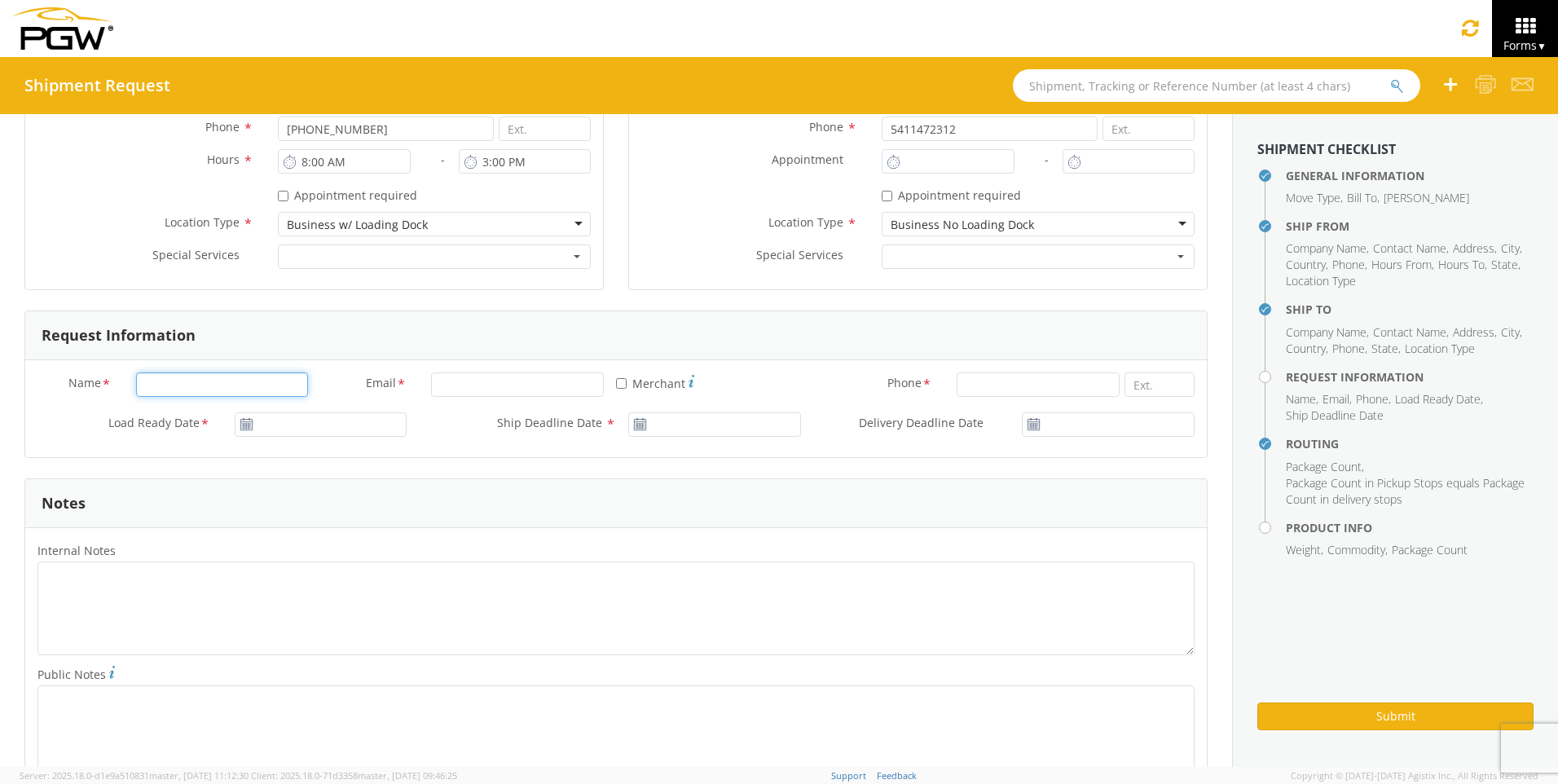
click at [261, 376] on input "Name *" at bounding box center [222, 384] width 173 height 24
type input "[PERSON_NAME]"
type input "[EMAIL_ADDRESS][DOMAIN_NAME]"
type input "[DATE]"
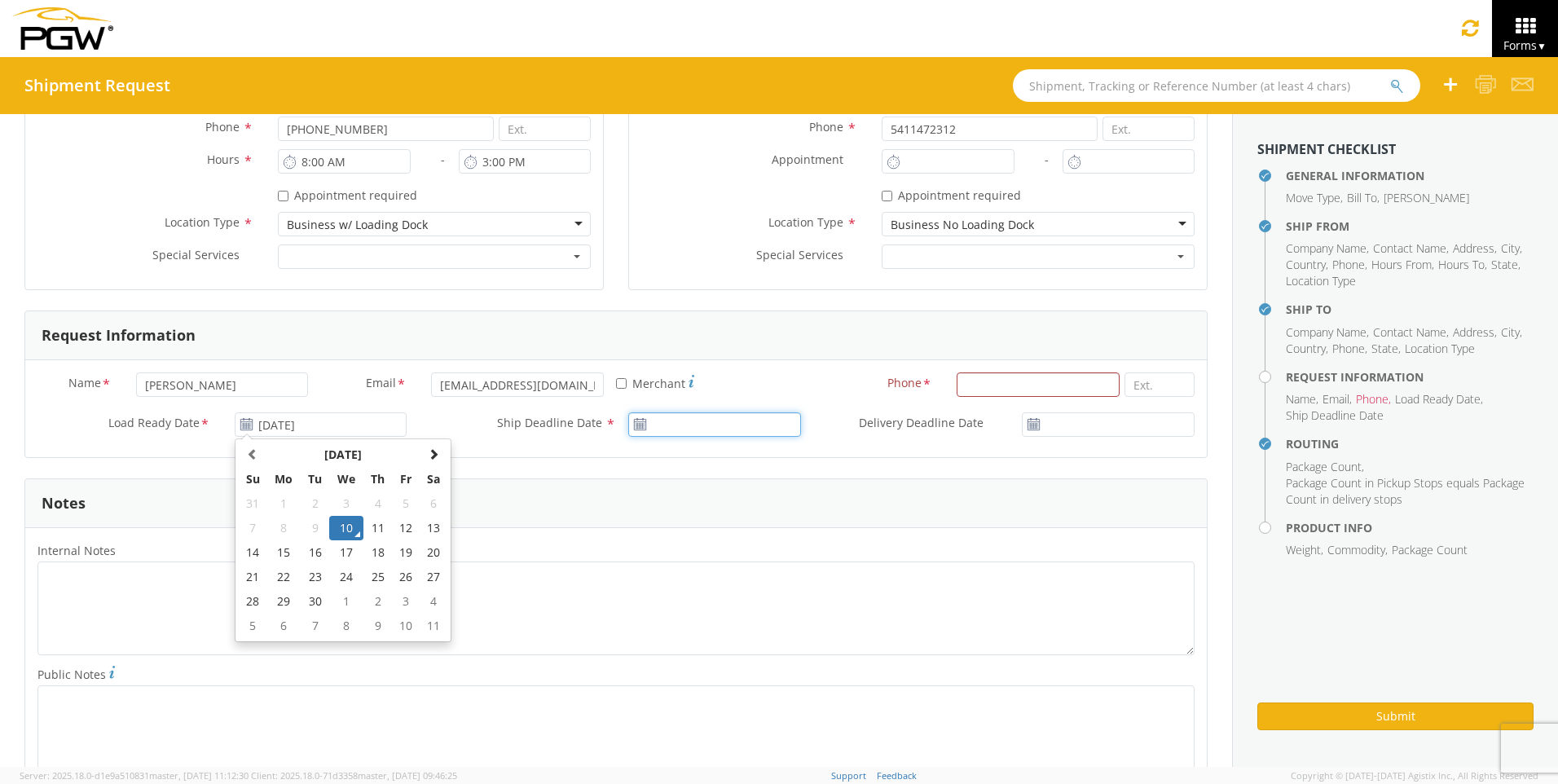
type input "[DATE]"
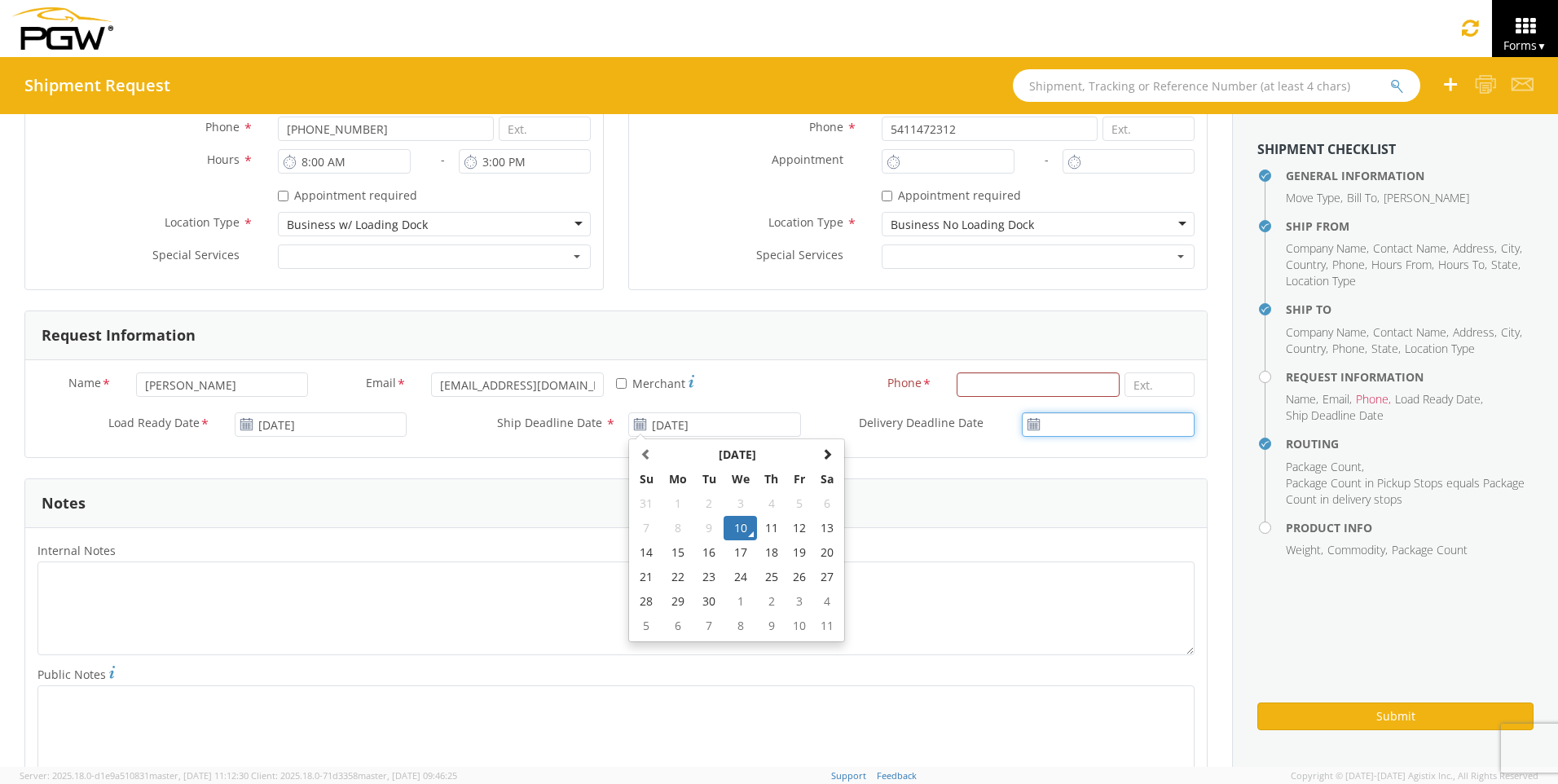
type input "[DATE]"
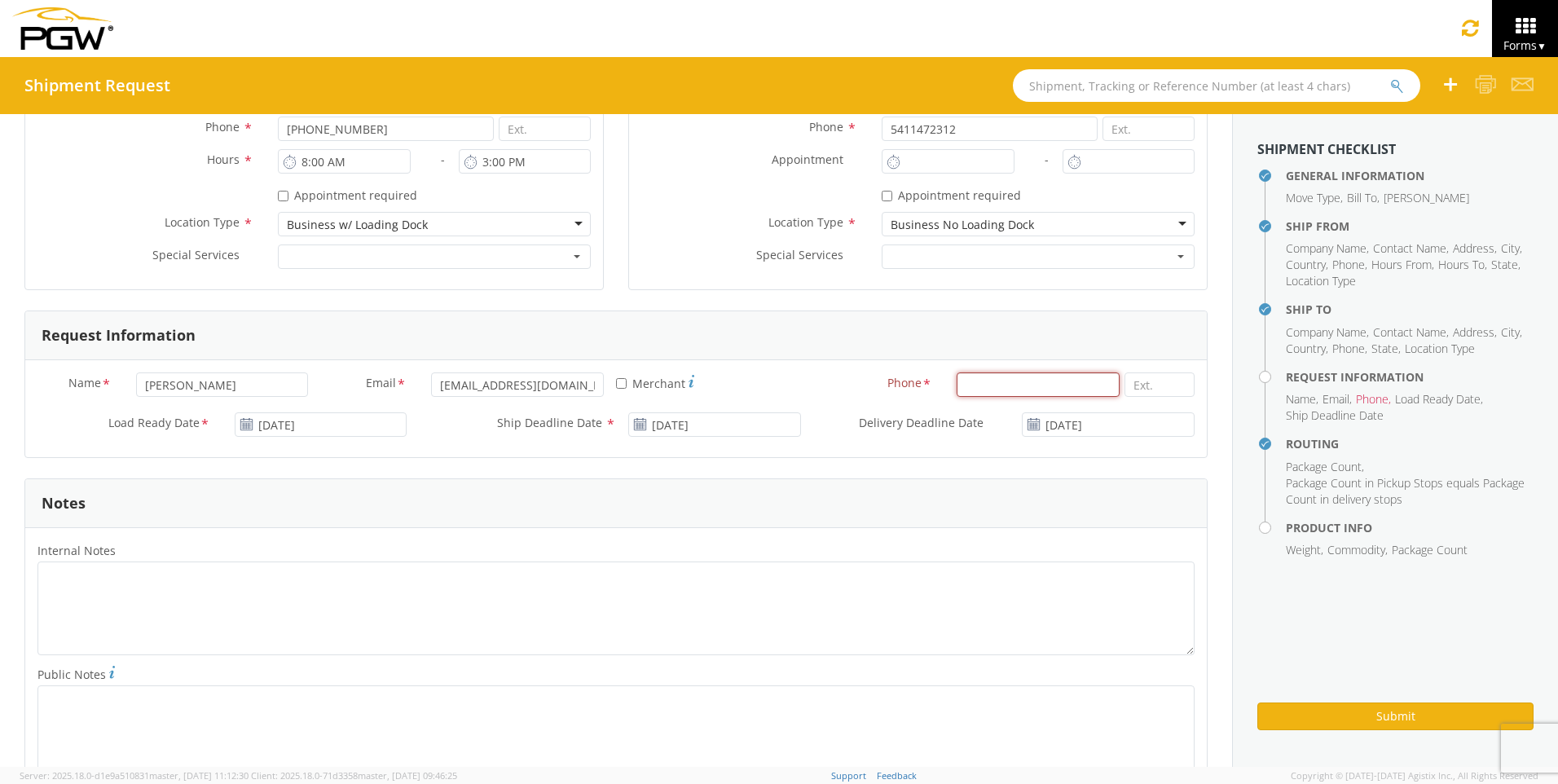
click at [1046, 385] on input at bounding box center [1038, 384] width 164 height 24
type input "5633910940"
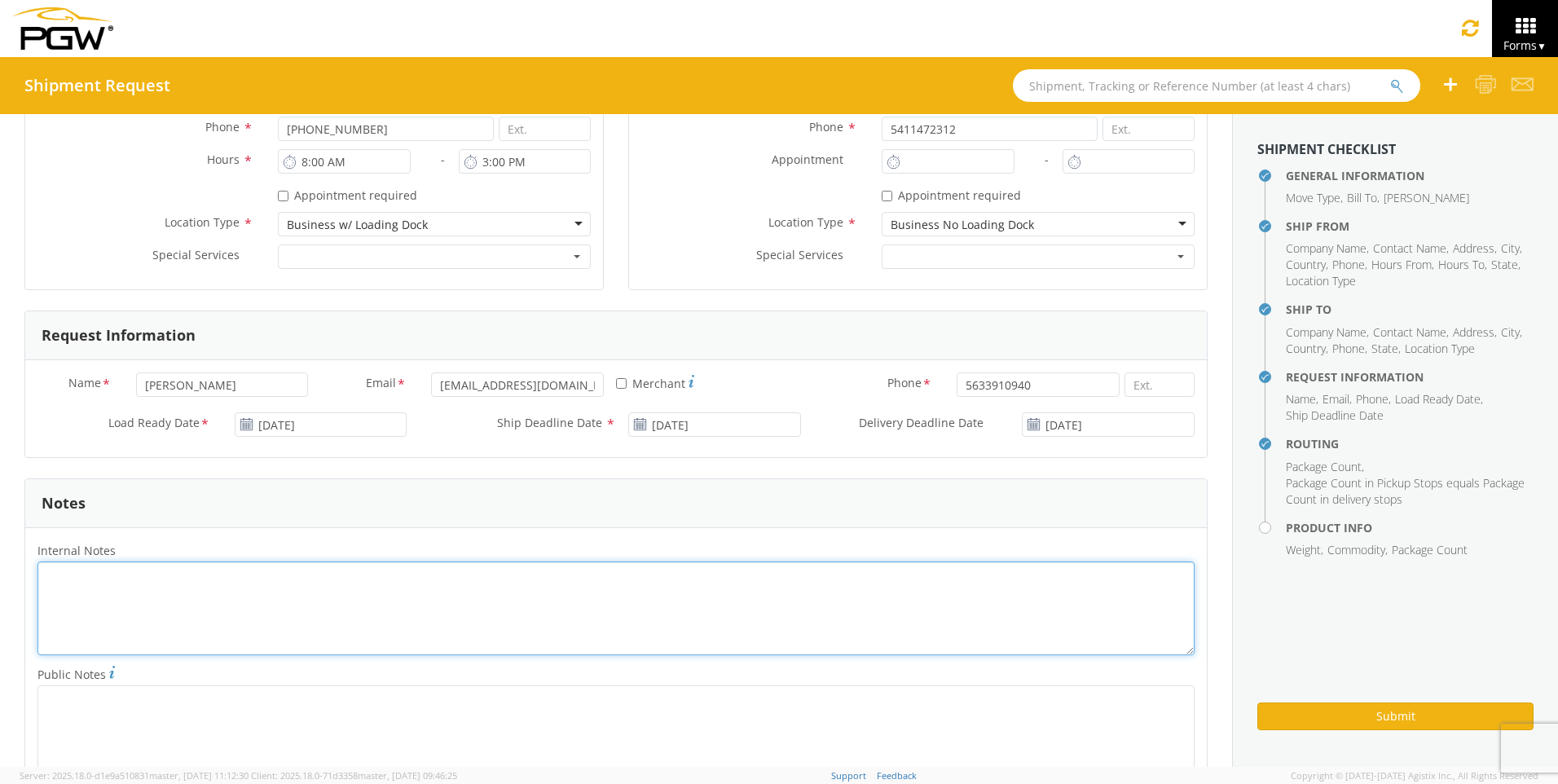
click at [162, 602] on textarea "Internal Notes *" at bounding box center [616, 609] width 1157 height 94
type textarea "t"
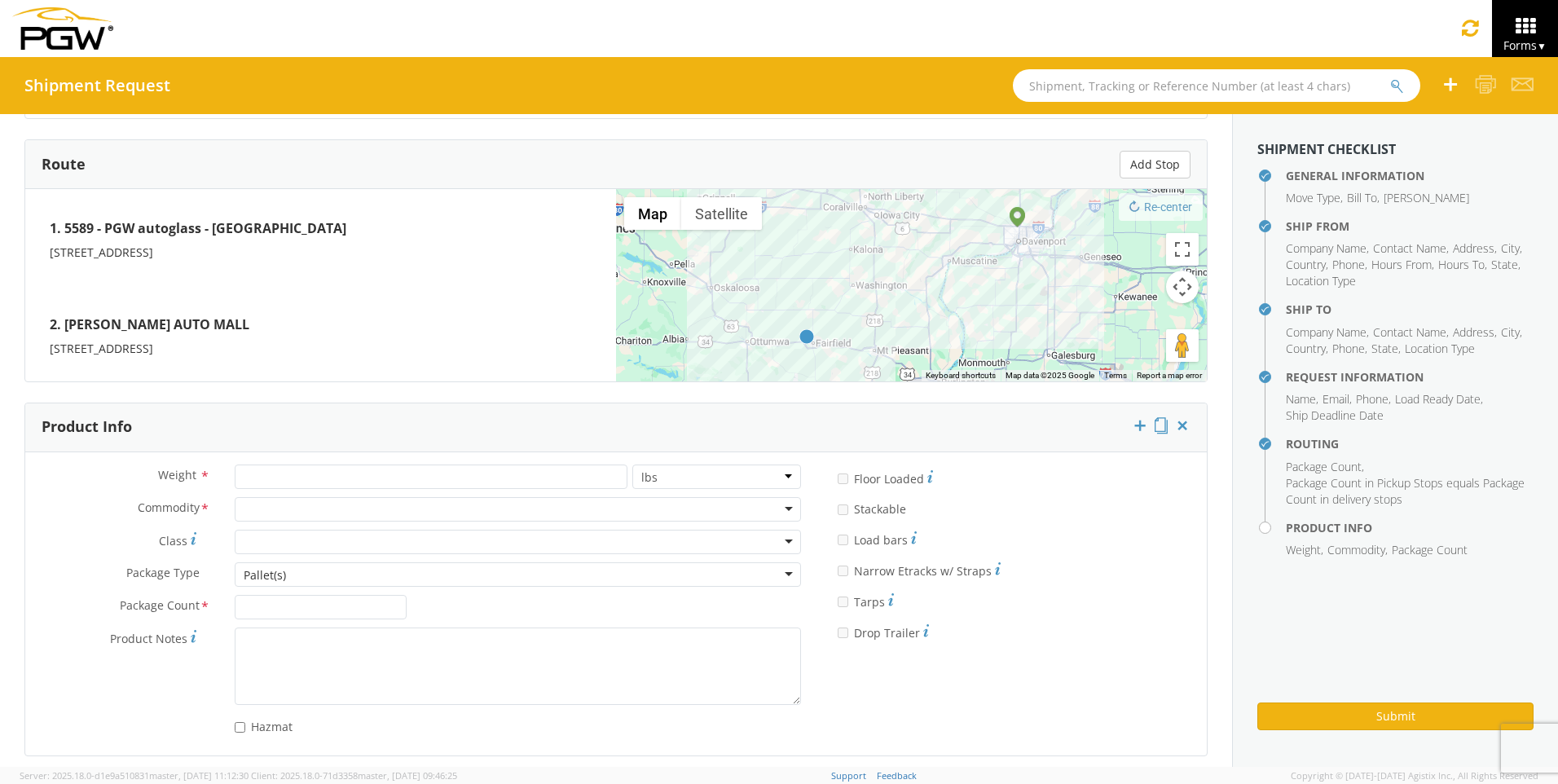
scroll to position [1262, 0]
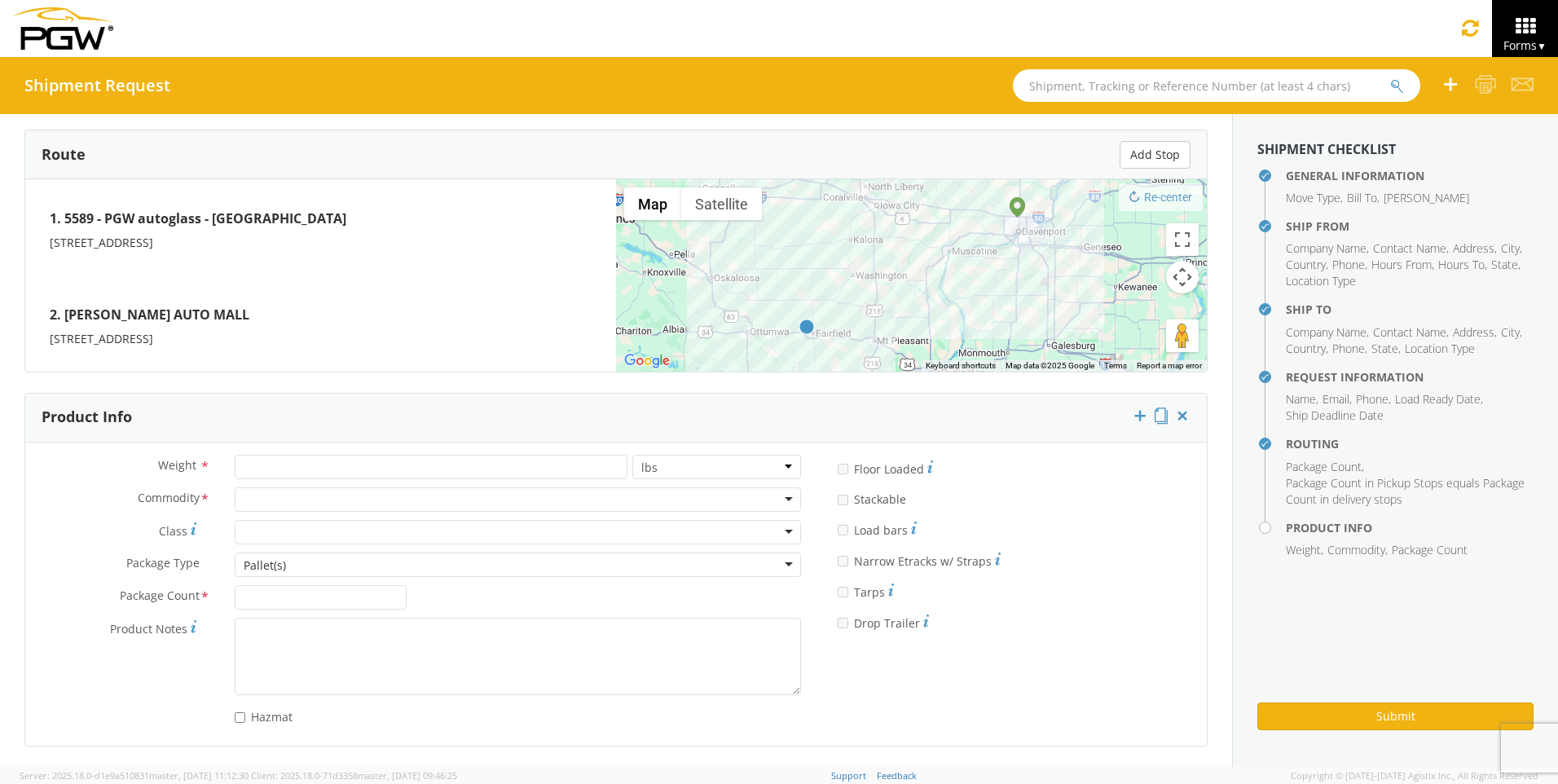
type textarea "THE PACKAGE HAS ALREADY BEEN PICKED UP THIS IS A RETYPE FOR THE WEIGHT BEING WR…"
click at [287, 465] on input "number" at bounding box center [431, 466] width 392 height 24
type input "45"
drag, startPoint x: 330, startPoint y: 508, endPoint x: 319, endPoint y: 508, distance: 11.0
click at [332, 506] on div at bounding box center [517, 499] width 566 height 24
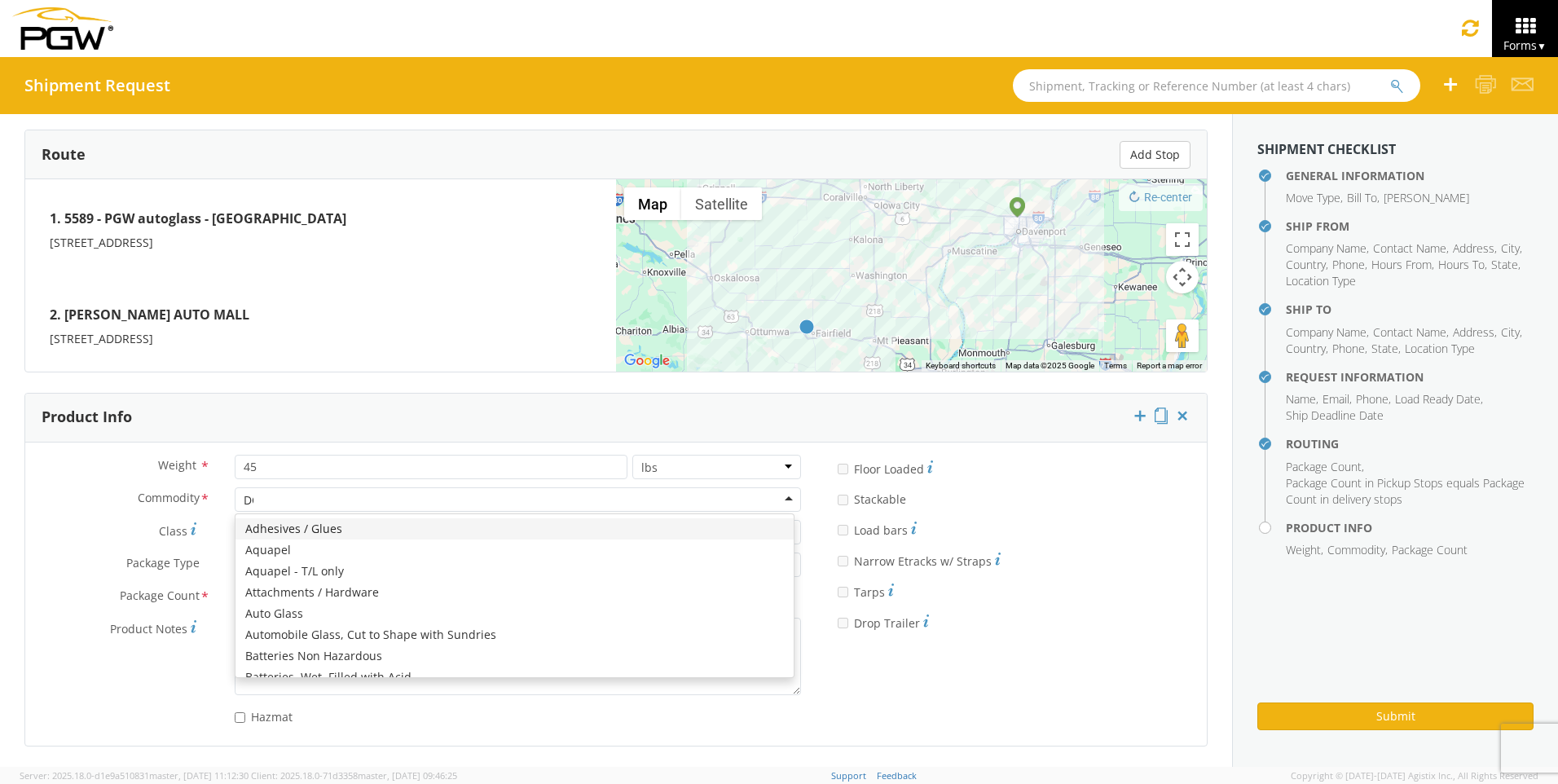
scroll to position [20, 0]
type input "DOME"
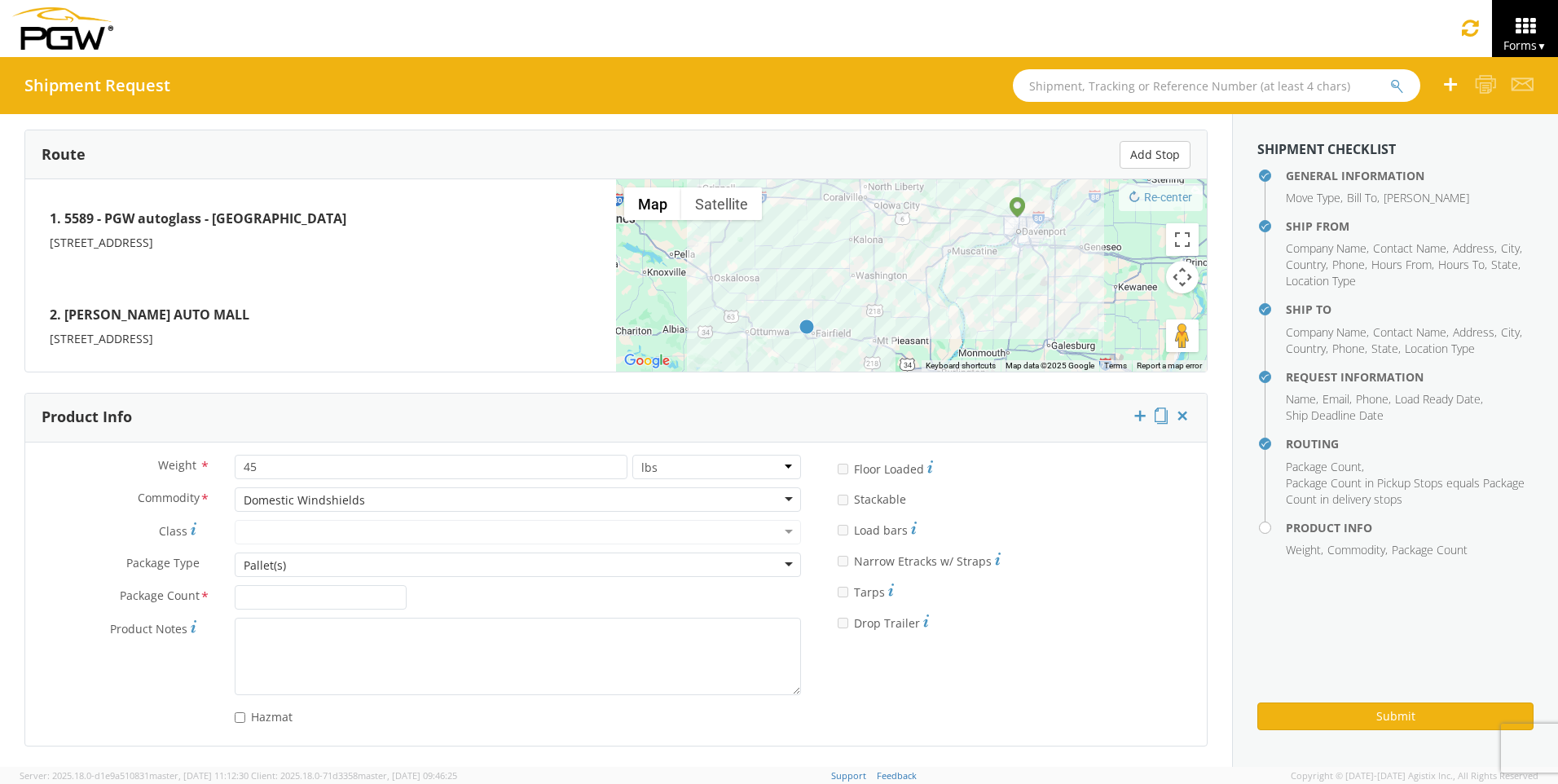
scroll to position [0, 0]
click at [287, 599] on input "Package Count *" at bounding box center [321, 597] width 173 height 24
type input "1"
click at [85, 546] on div "Class * 50 55 60 65 70 85 92.5 100 125 175 250 300 400" at bounding box center [419, 536] width 788 height 33
click at [267, 568] on div "Pallet(s)" at bounding box center [265, 565] width 43 height 16
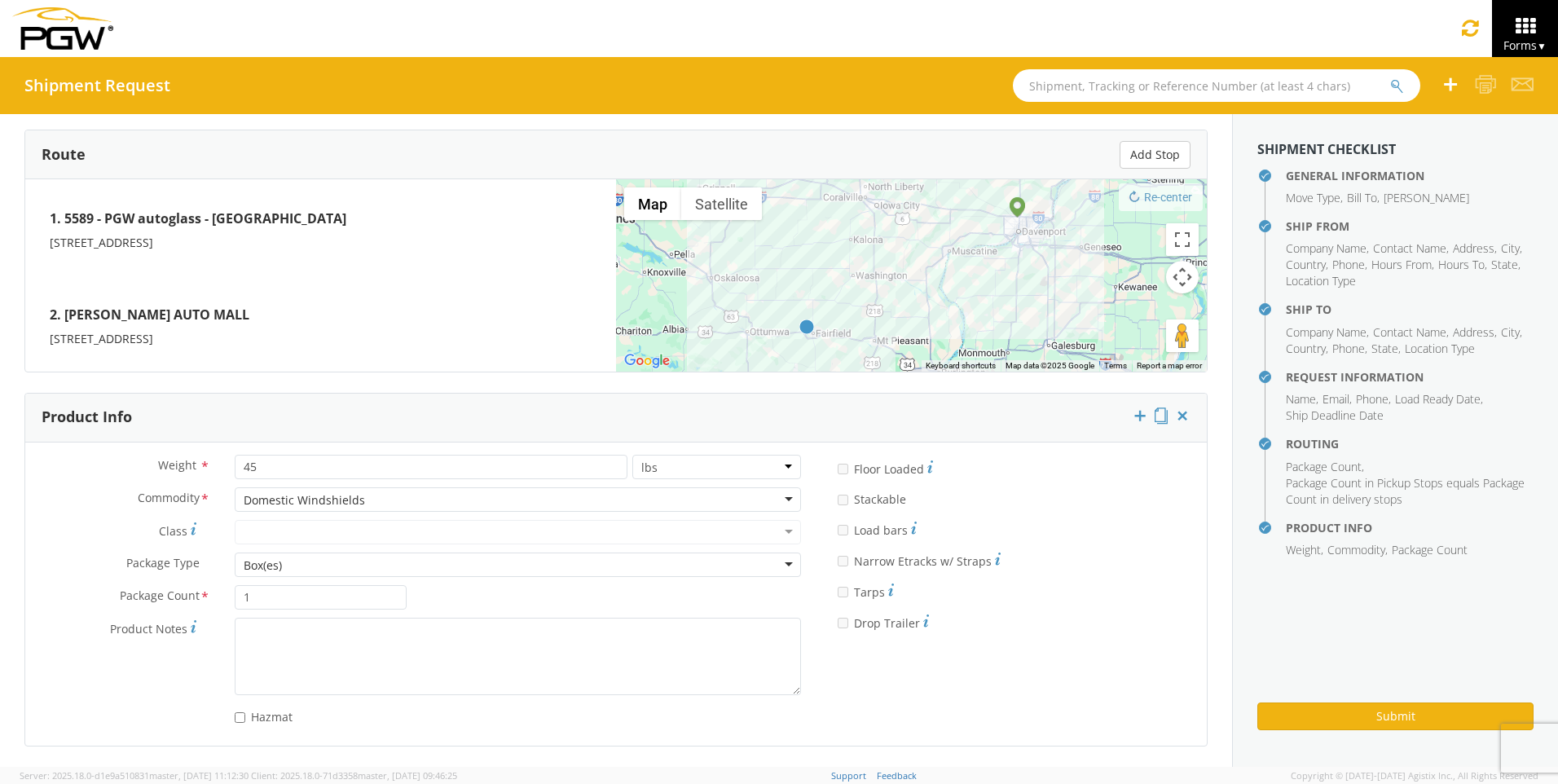
click at [28, 520] on label "Class *" at bounding box center [123, 531] width 197 height 22
click at [87, 525] on label "Class *" at bounding box center [123, 531] width 197 height 22
click at [1325, 720] on button "Submit" at bounding box center [1395, 716] width 276 height 28
